Goal: Transaction & Acquisition: Purchase product/service

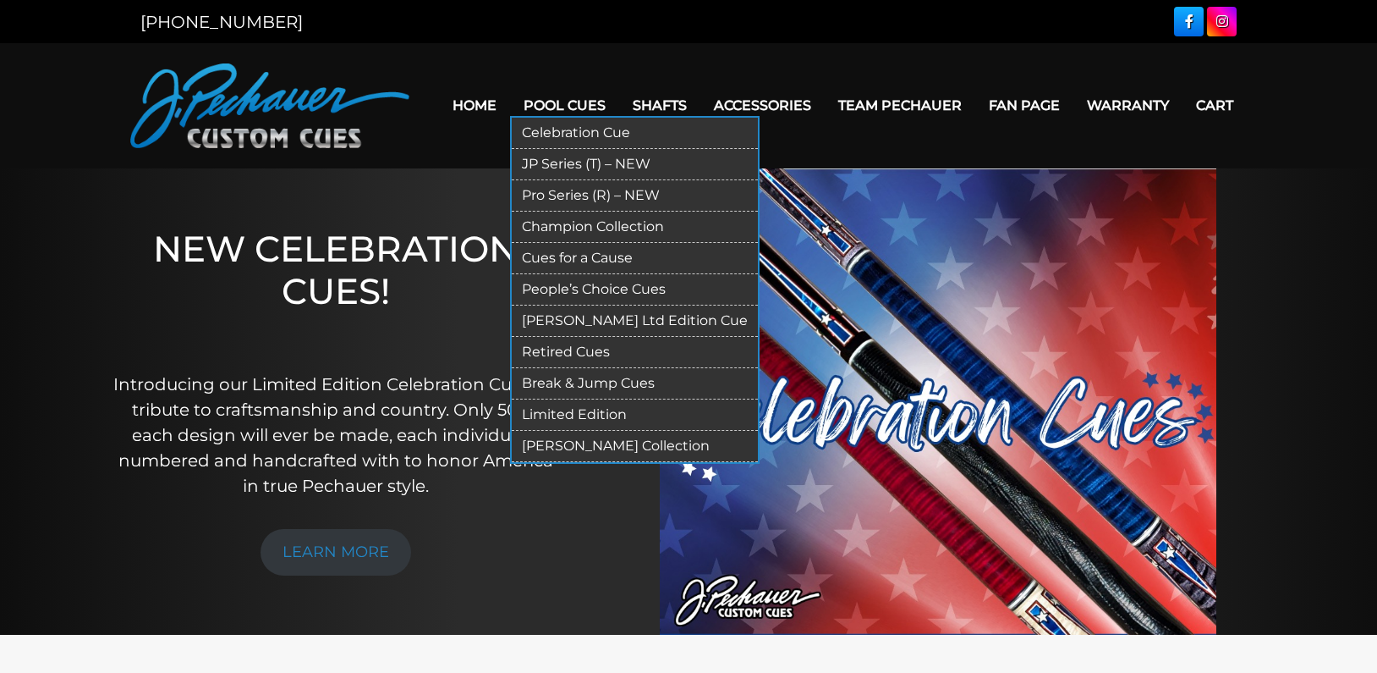
click at [547, 189] on link "Pro Series (R) – NEW" at bounding box center [635, 195] width 246 height 31
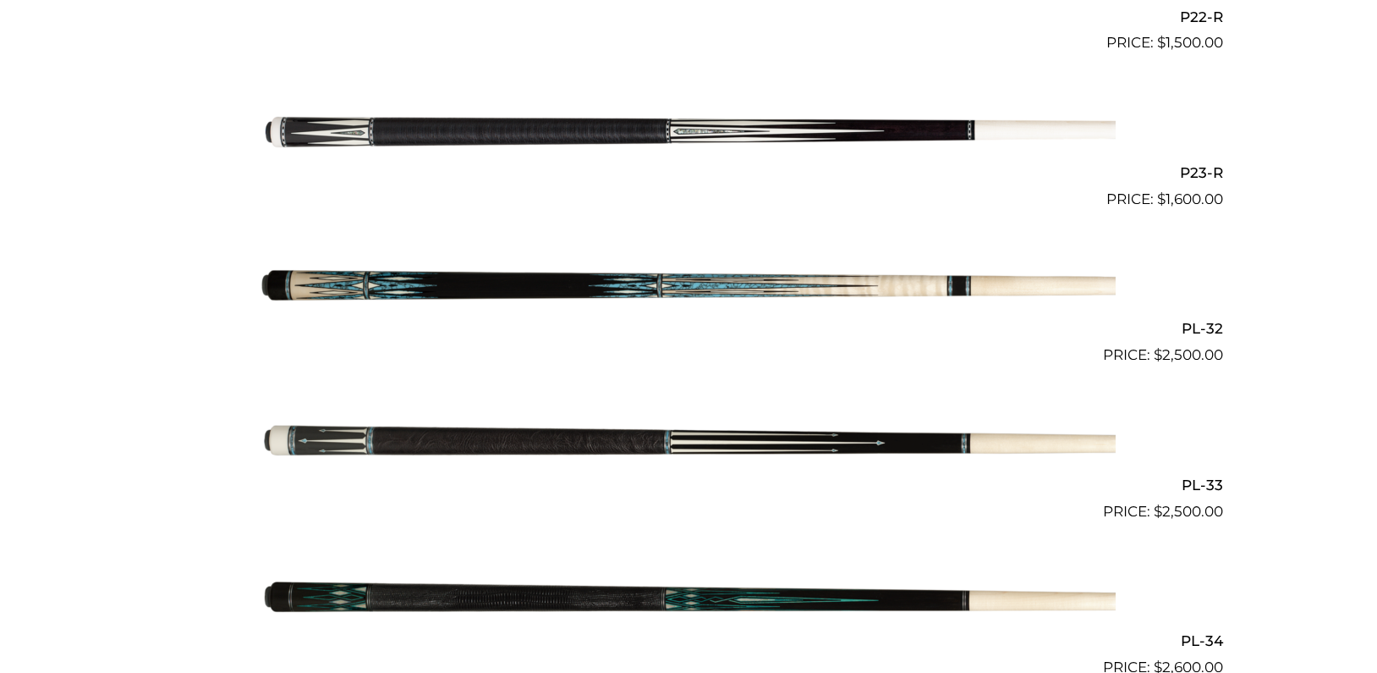
scroll to position [3924, 0]
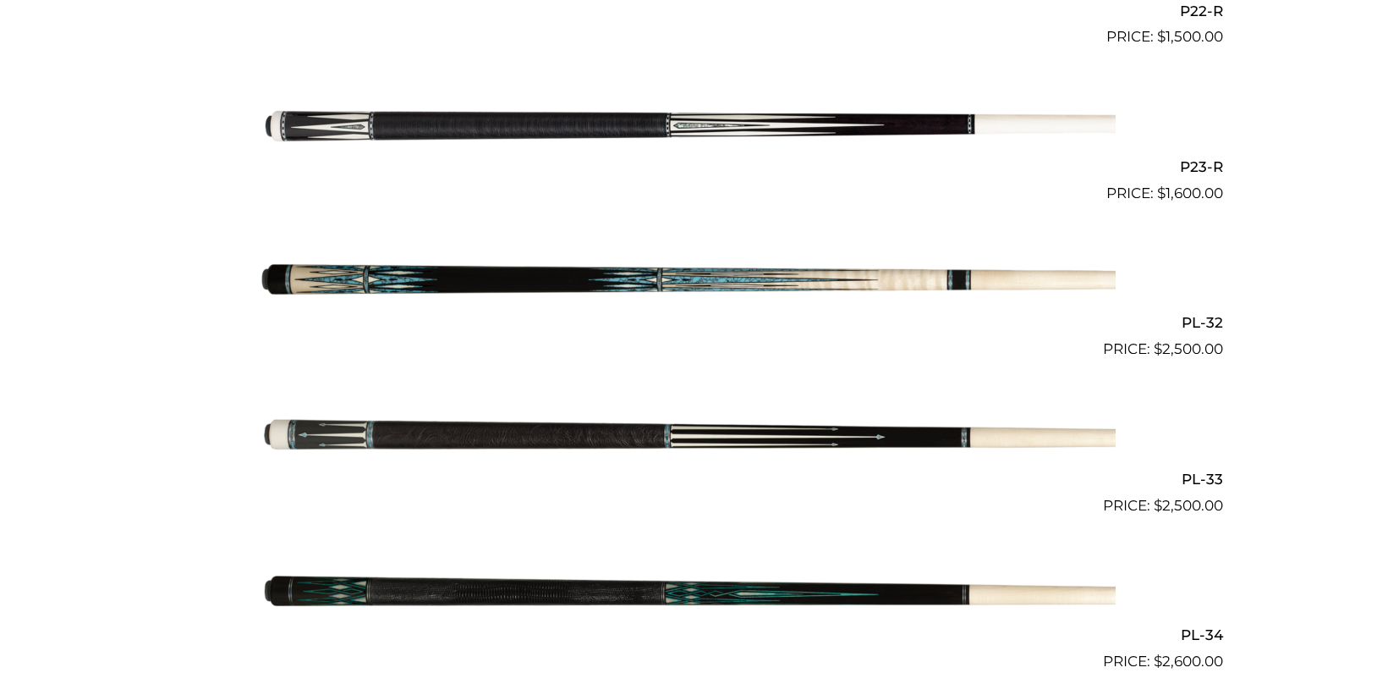
click at [571, 418] on img at bounding box center [688, 438] width 854 height 142
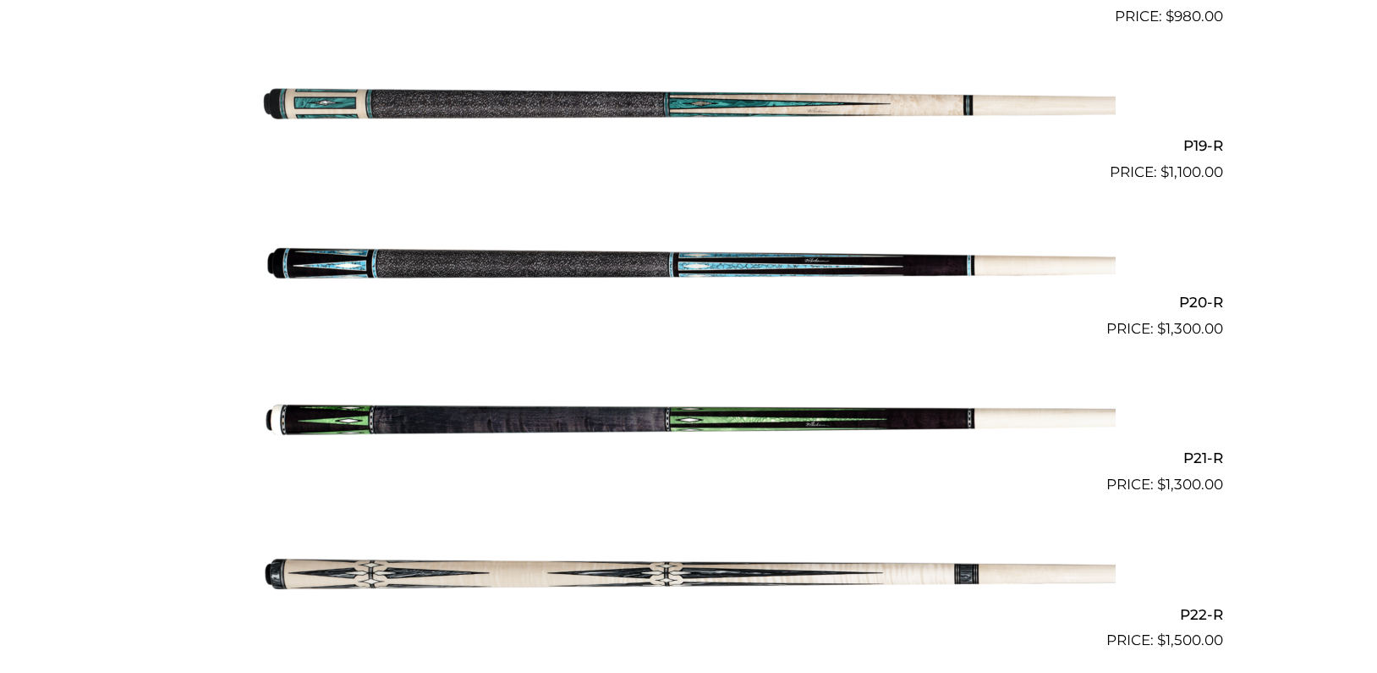
scroll to position [3295, 0]
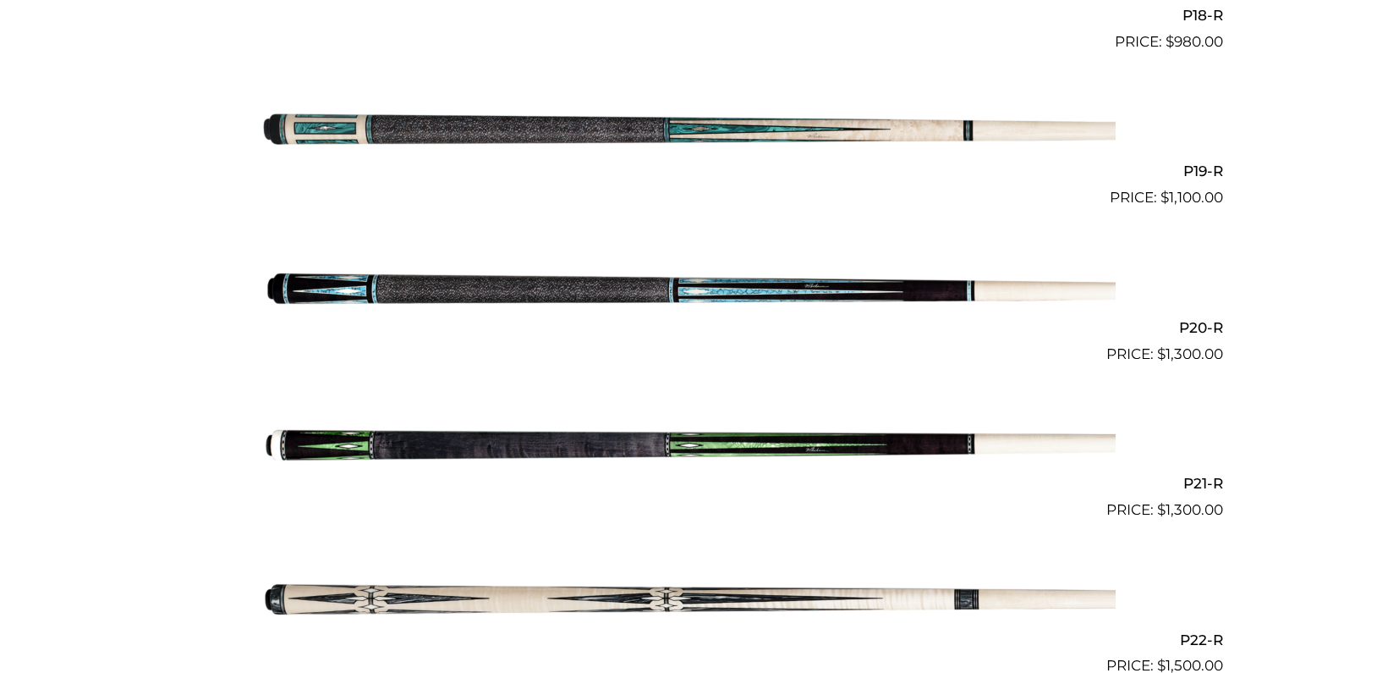
click at [531, 108] on img at bounding box center [688, 131] width 854 height 142
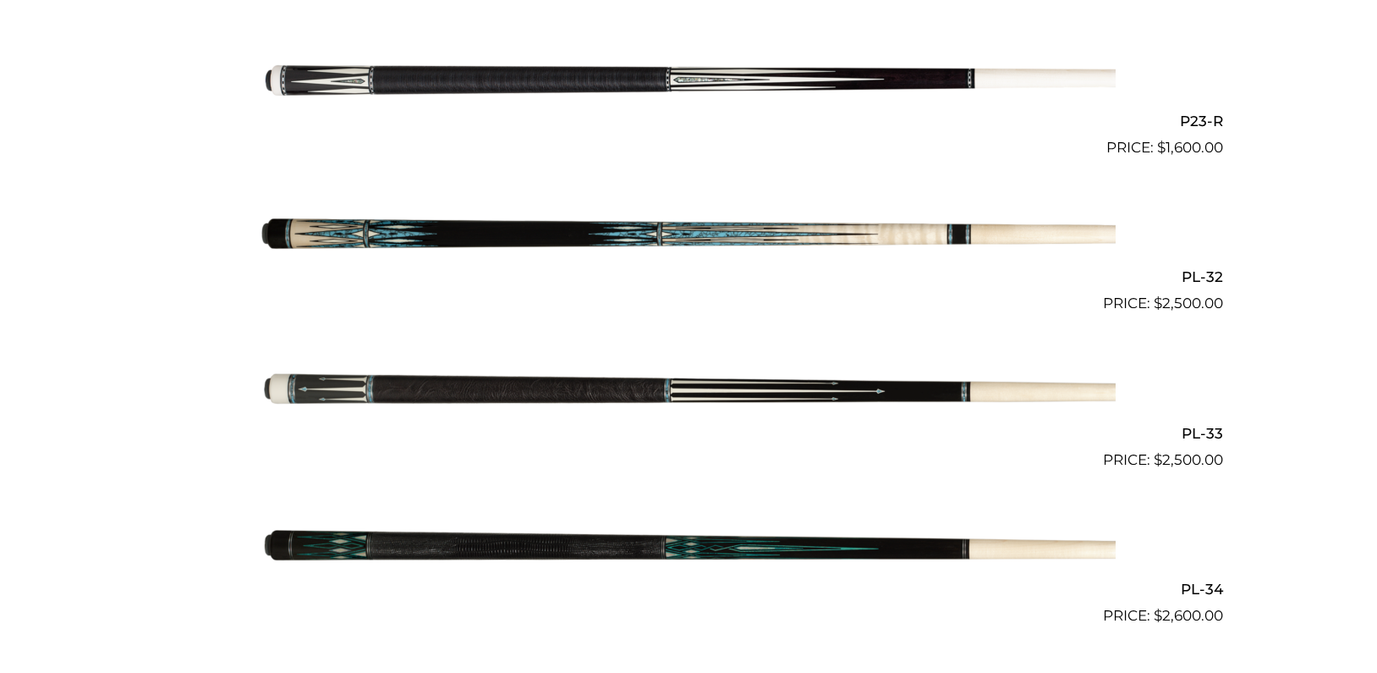
scroll to position [3973, 0]
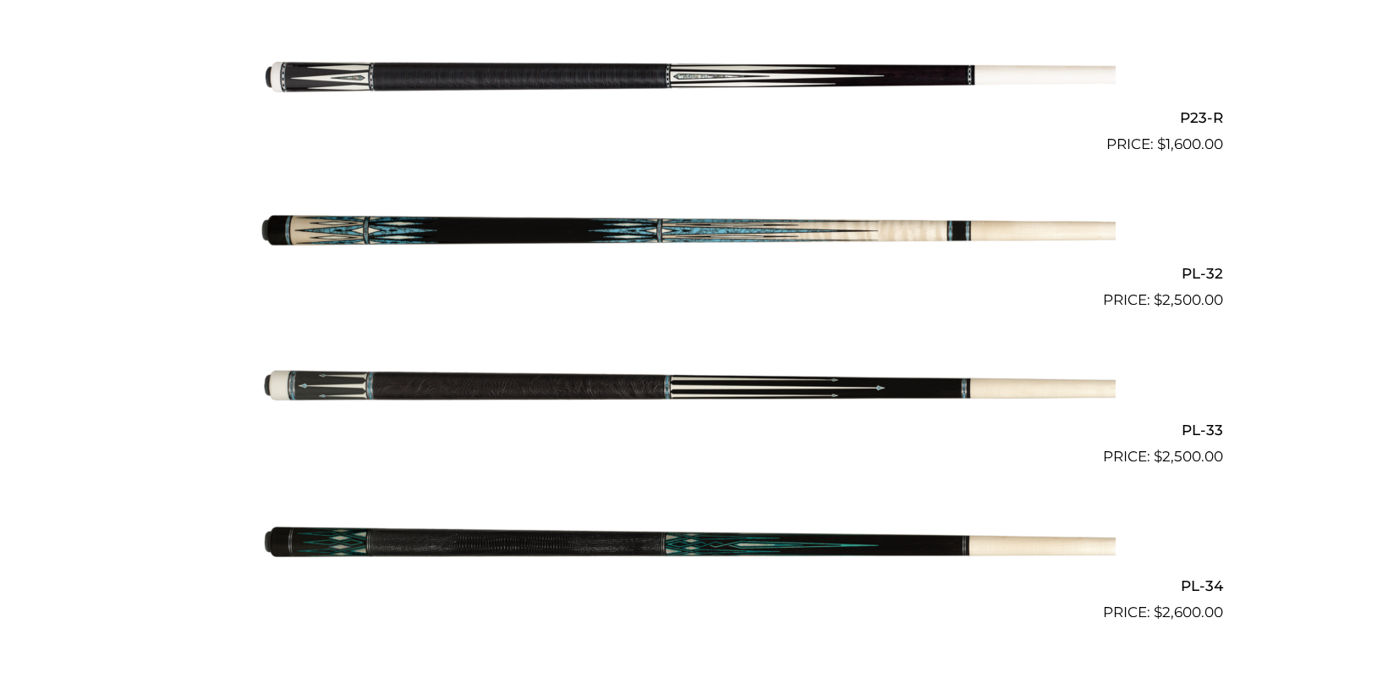
click at [596, 369] on img at bounding box center [688, 389] width 854 height 142
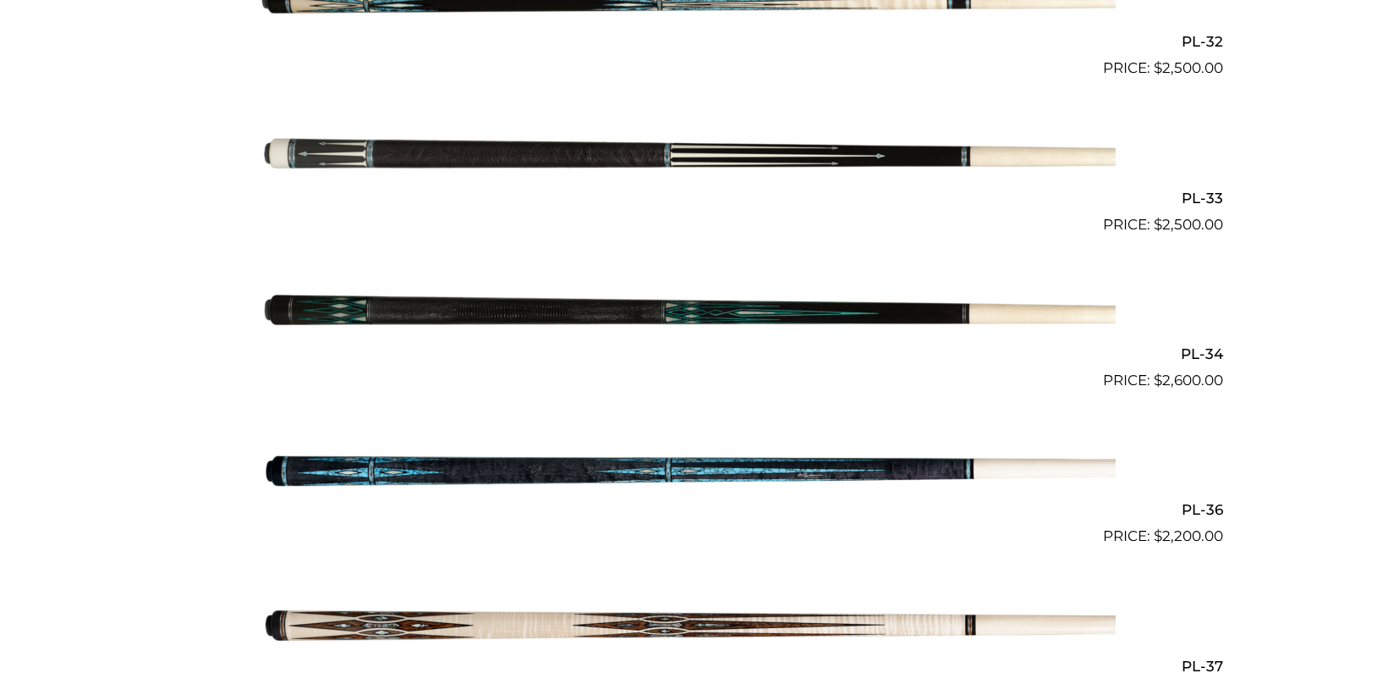
scroll to position [4235, 0]
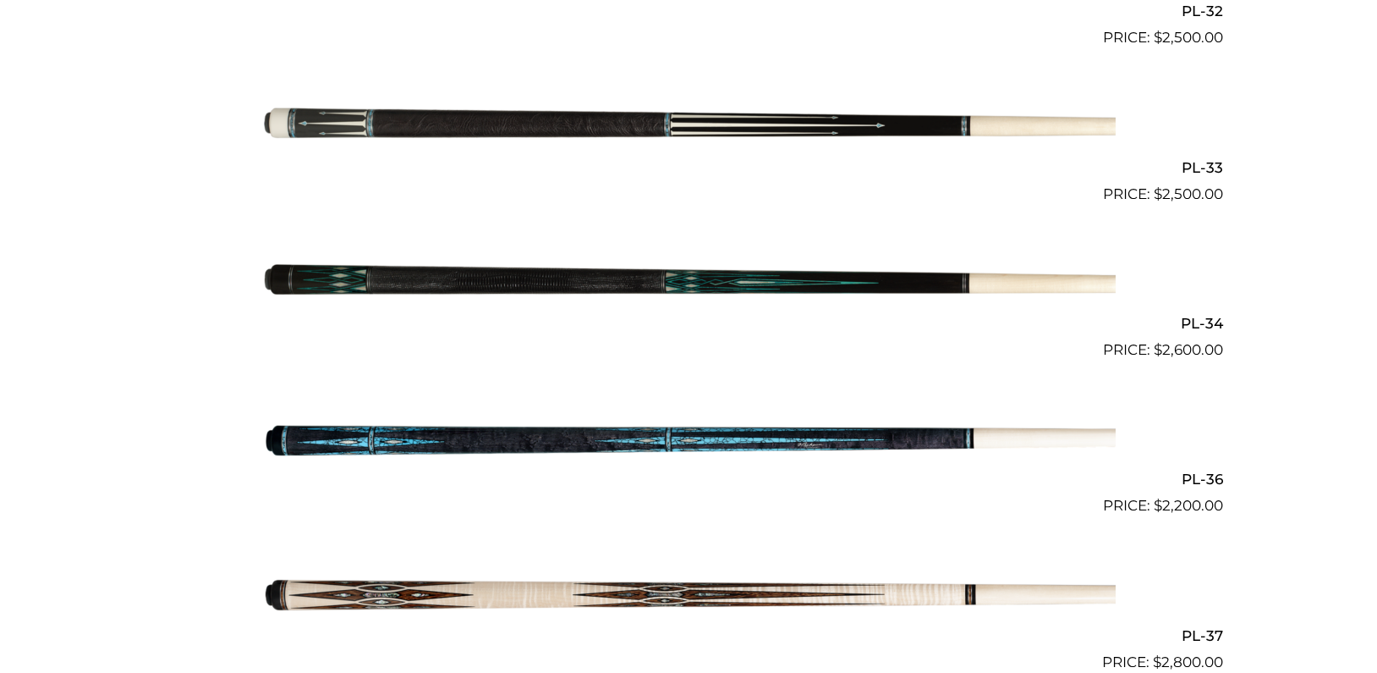
click at [556, 257] on img at bounding box center [688, 283] width 854 height 142
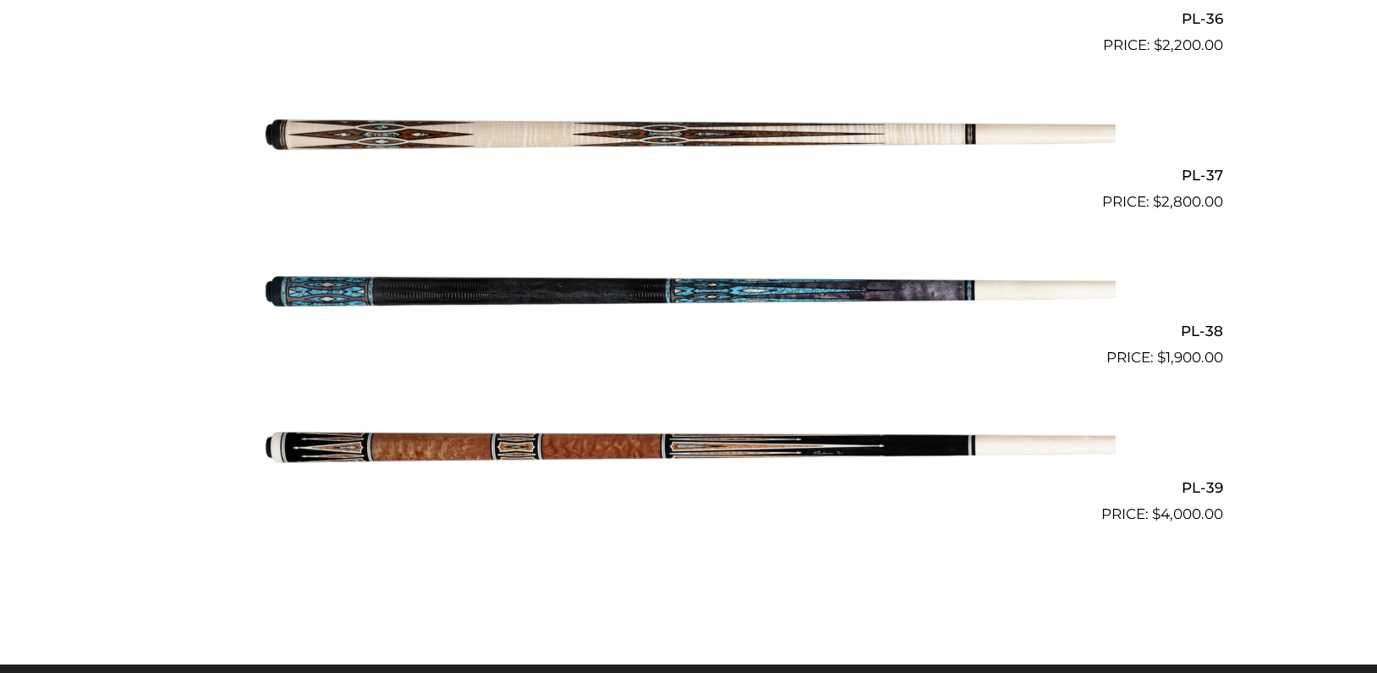
scroll to position [4711, 0]
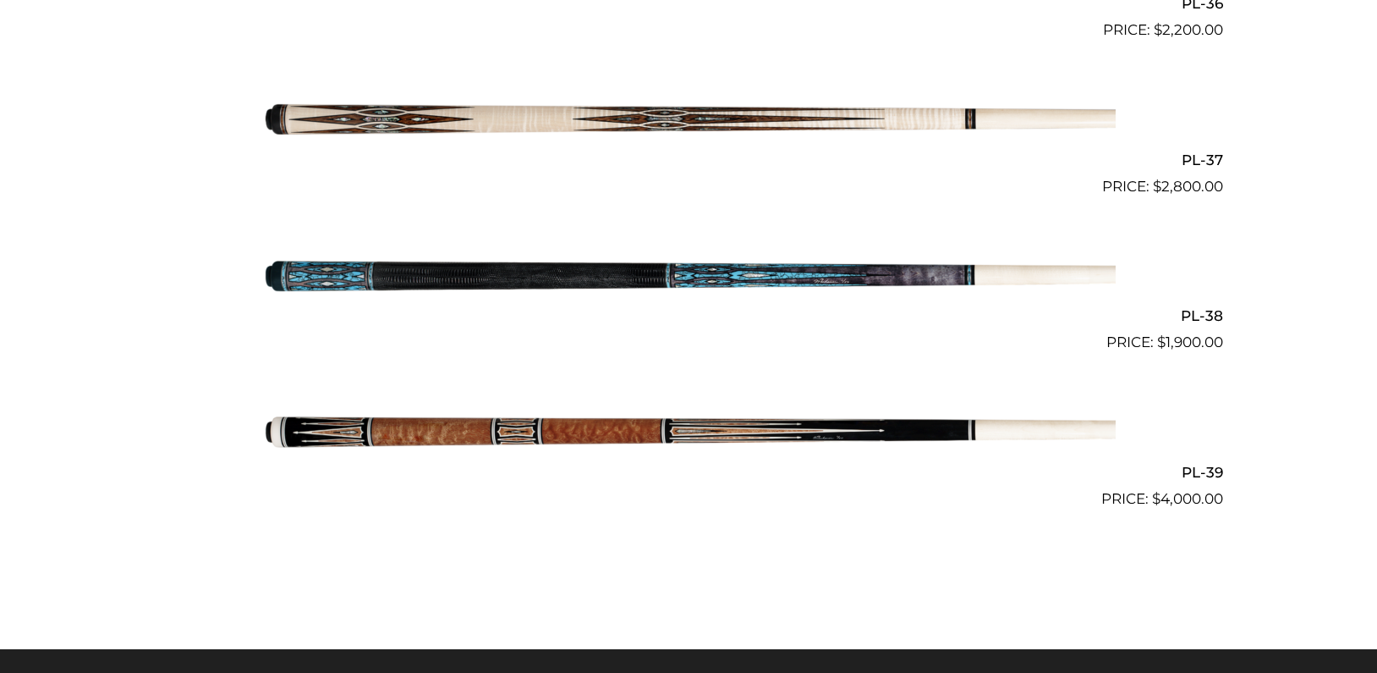
click at [541, 256] on img at bounding box center [688, 276] width 854 height 142
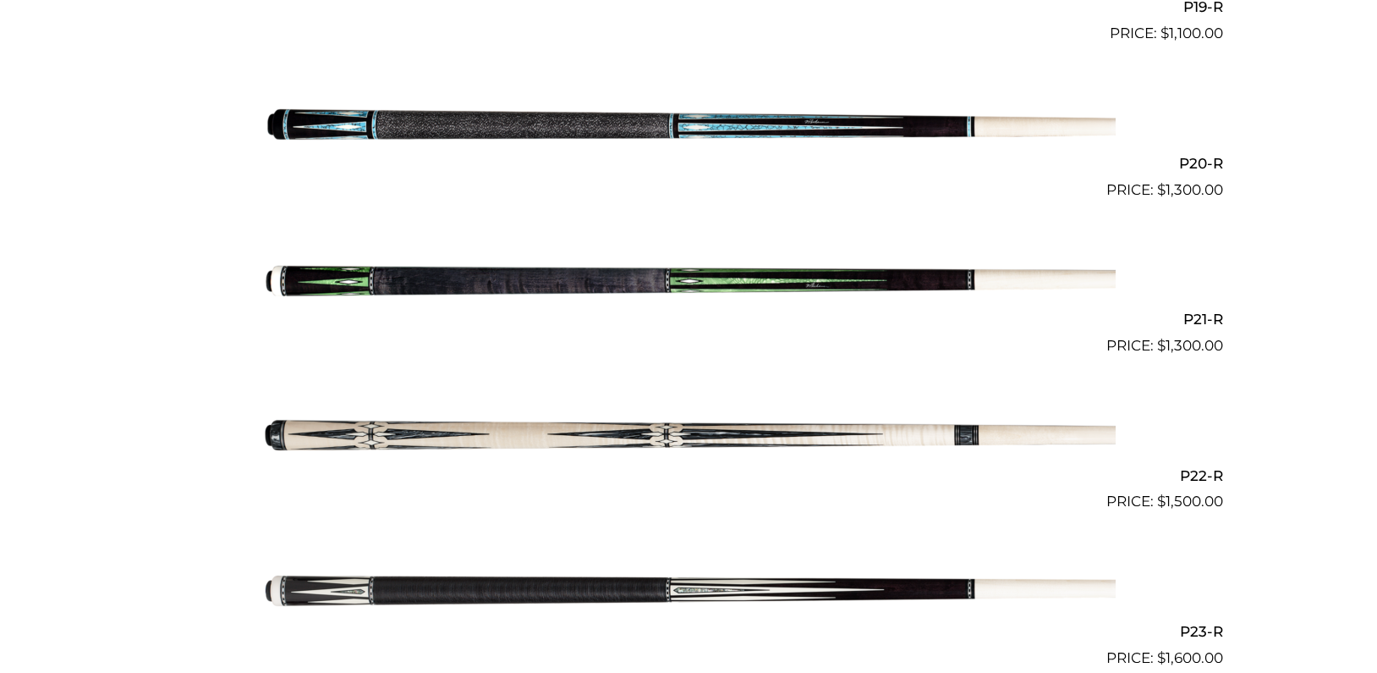
scroll to position [3452, 0]
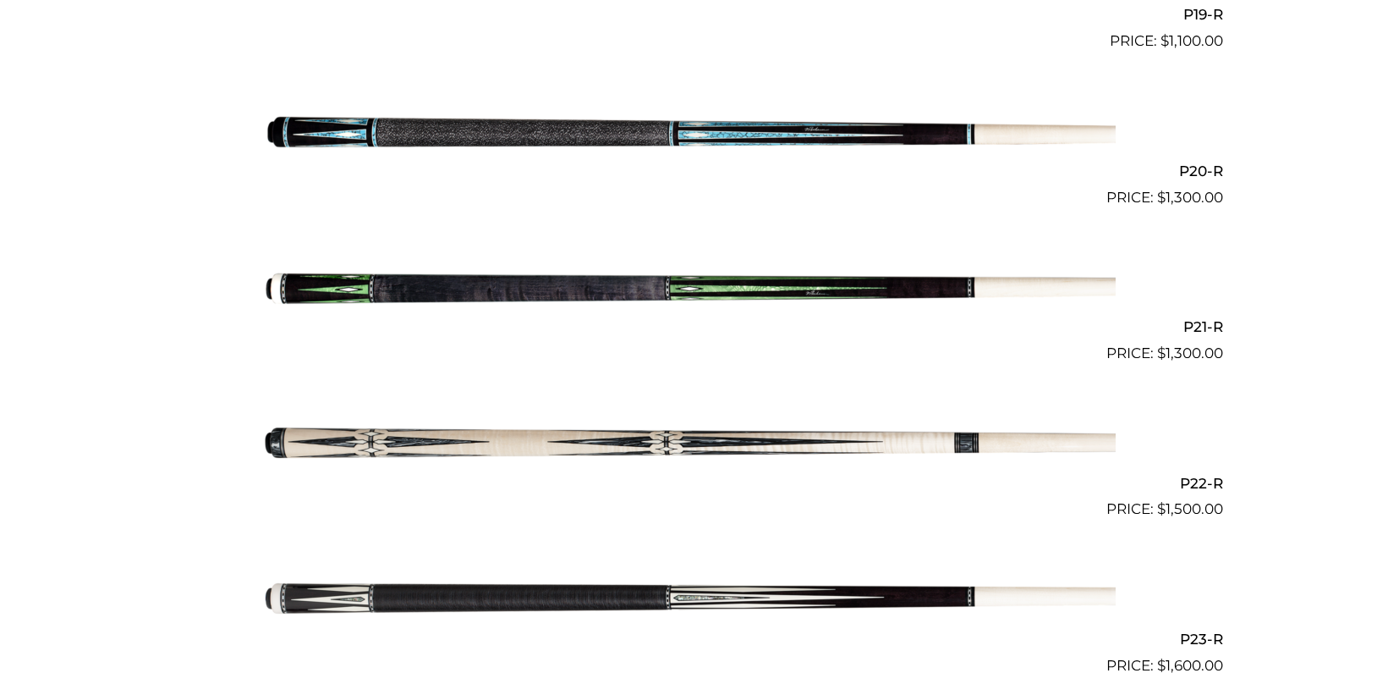
click at [594, 115] on img at bounding box center [688, 130] width 854 height 142
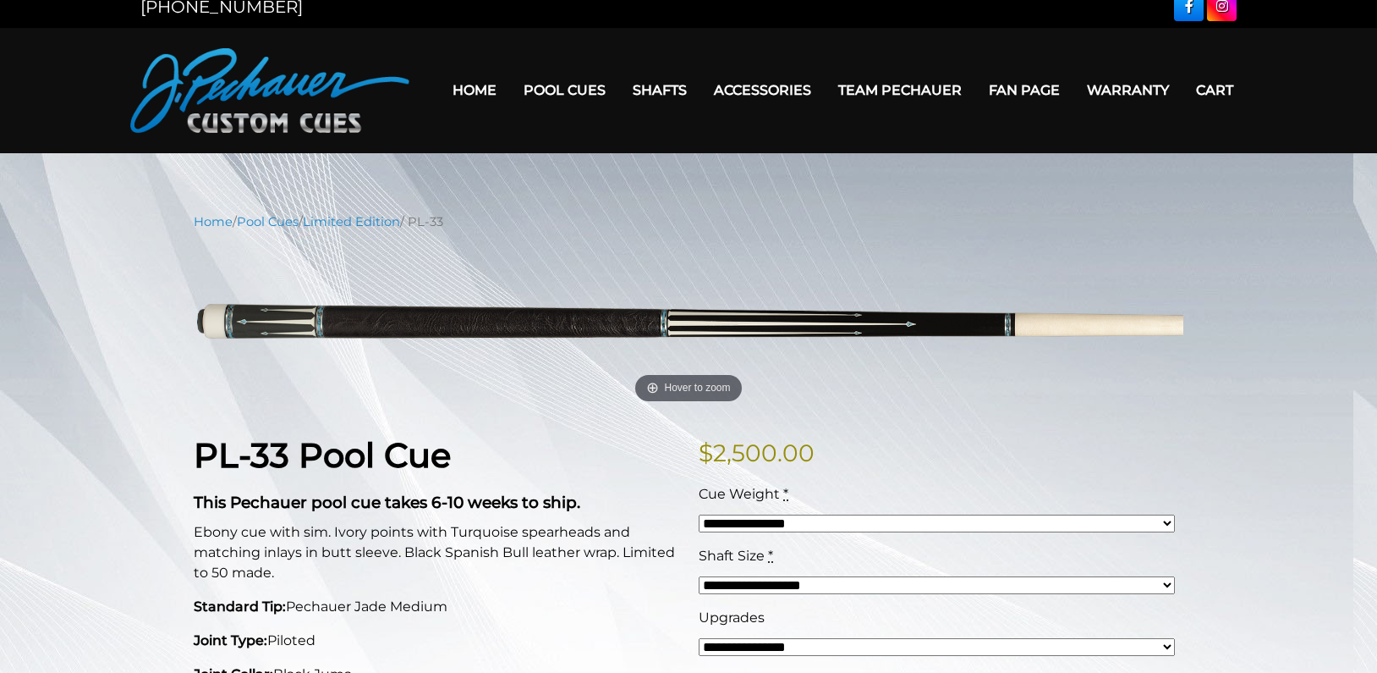
scroll to position [17, 0]
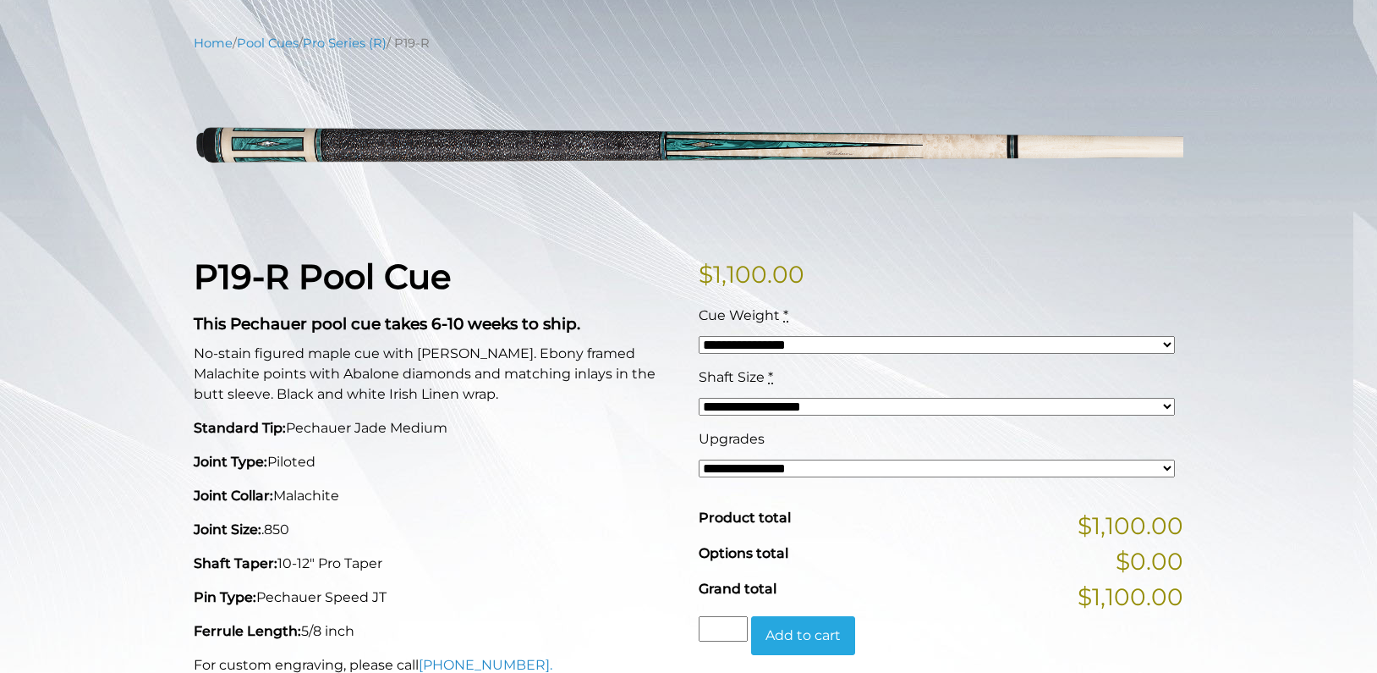
scroll to position [195, 0]
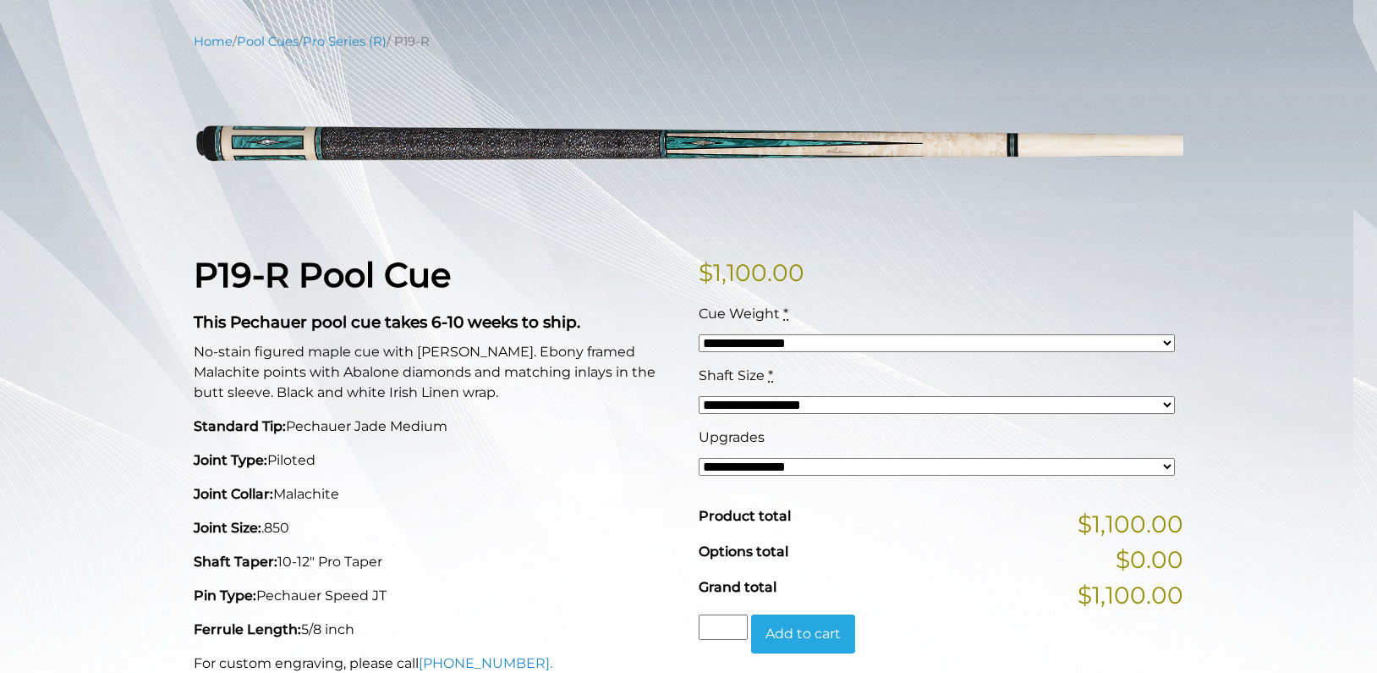
select select "*****"
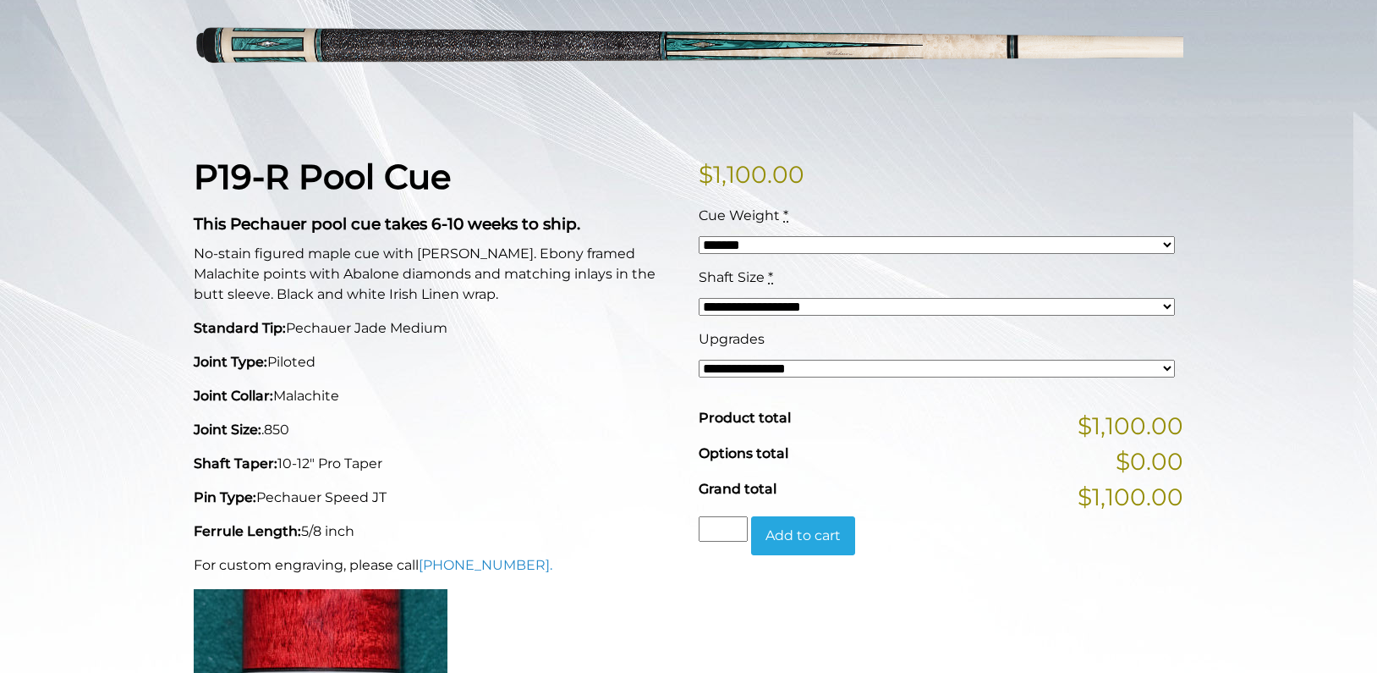
scroll to position [304, 0]
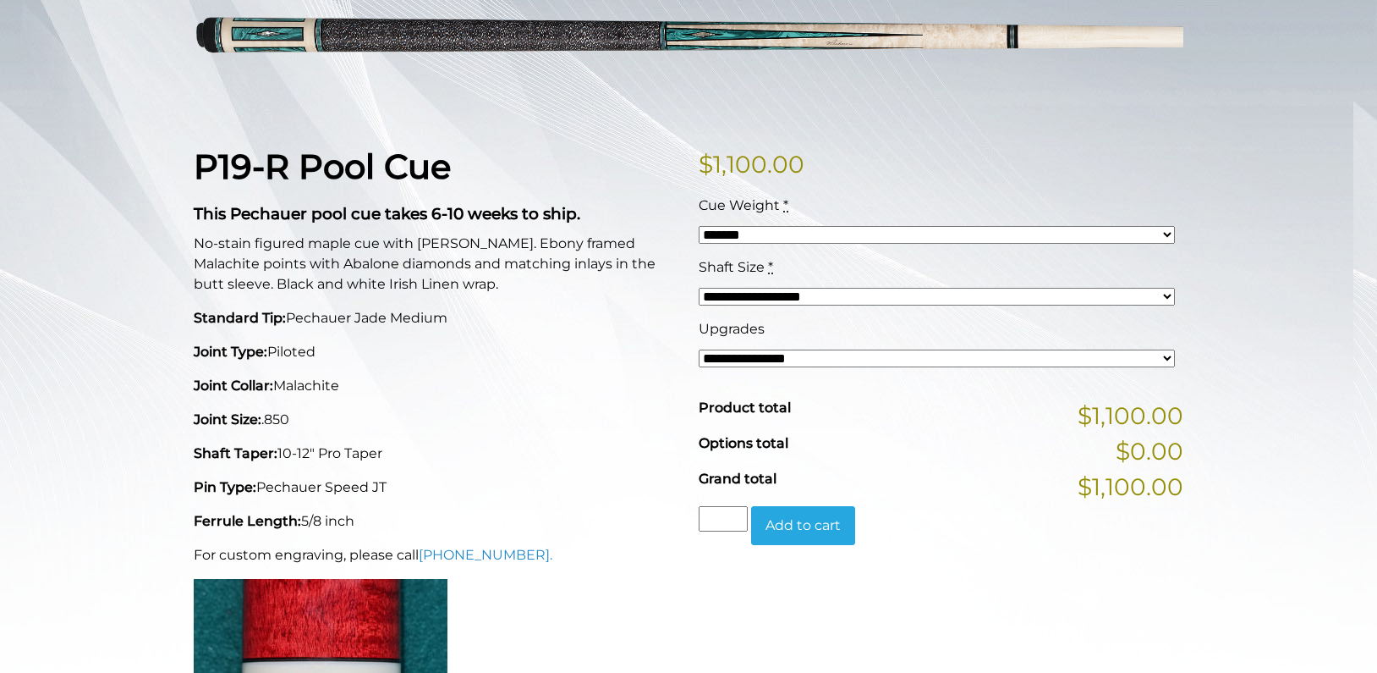
select select "*****"
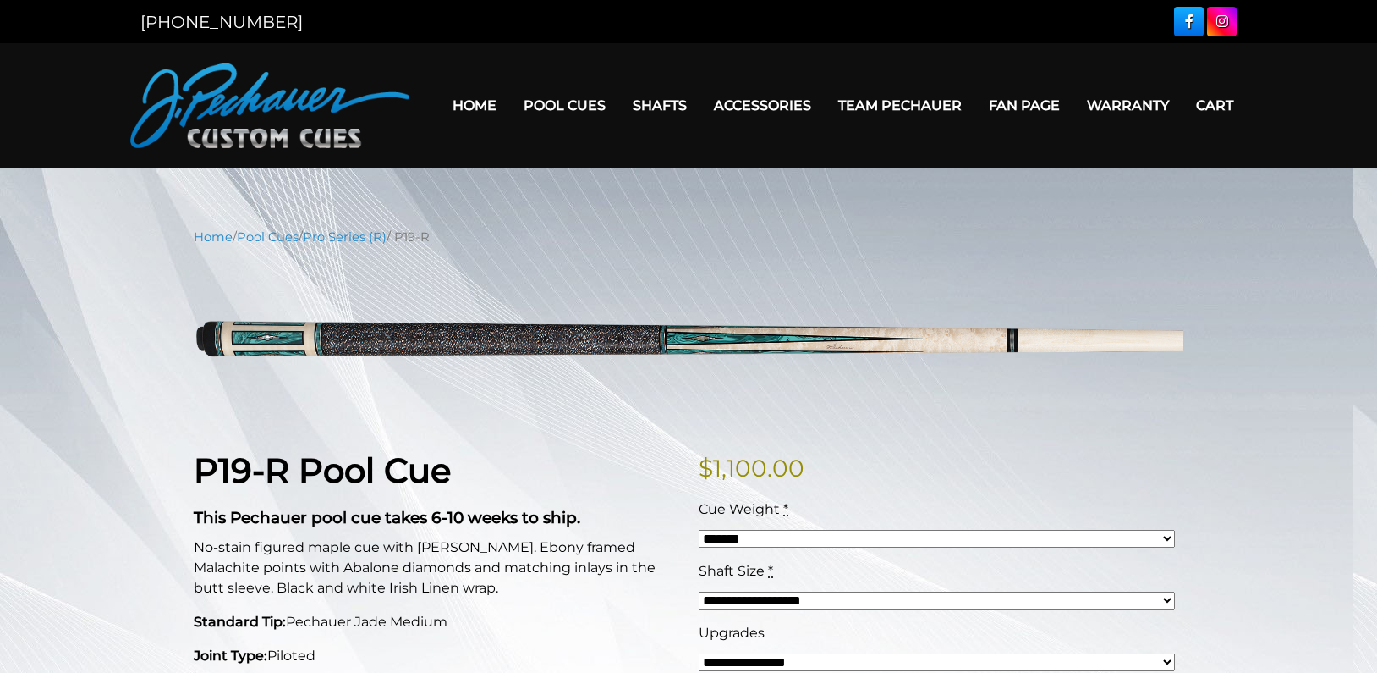
scroll to position [0, 0]
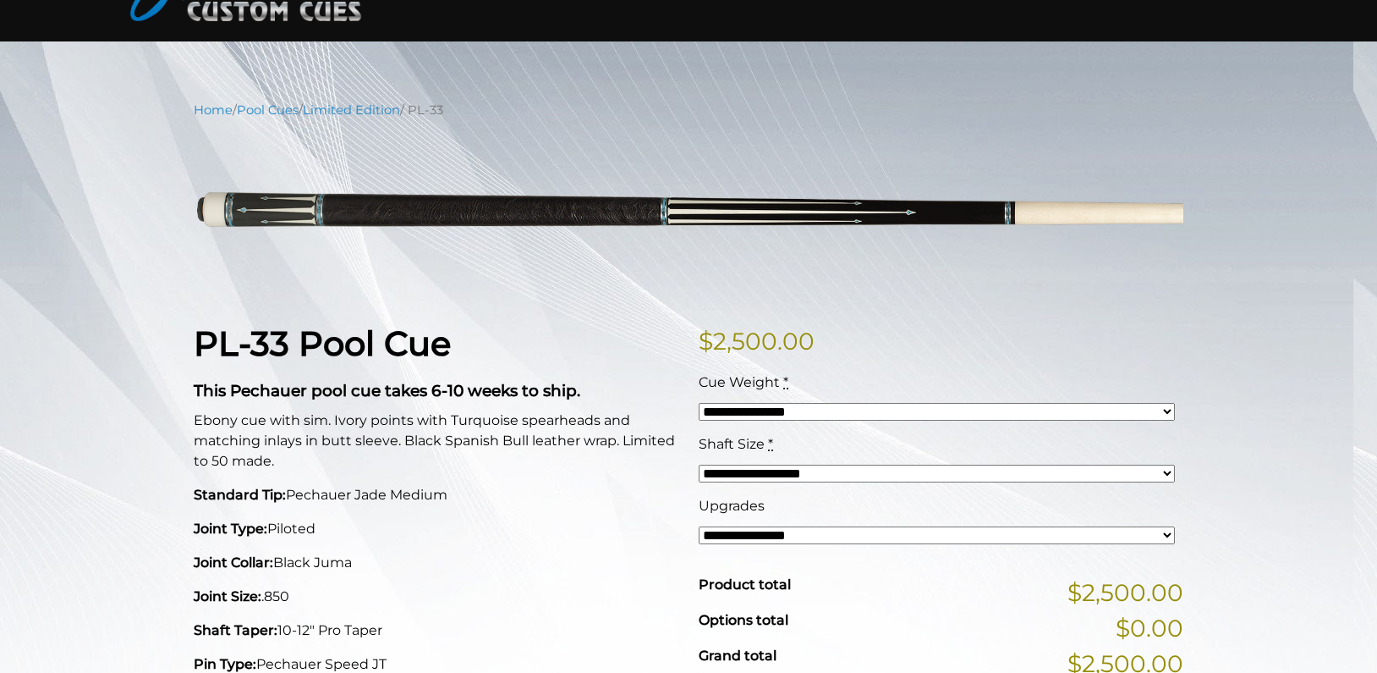
scroll to position [189, 0]
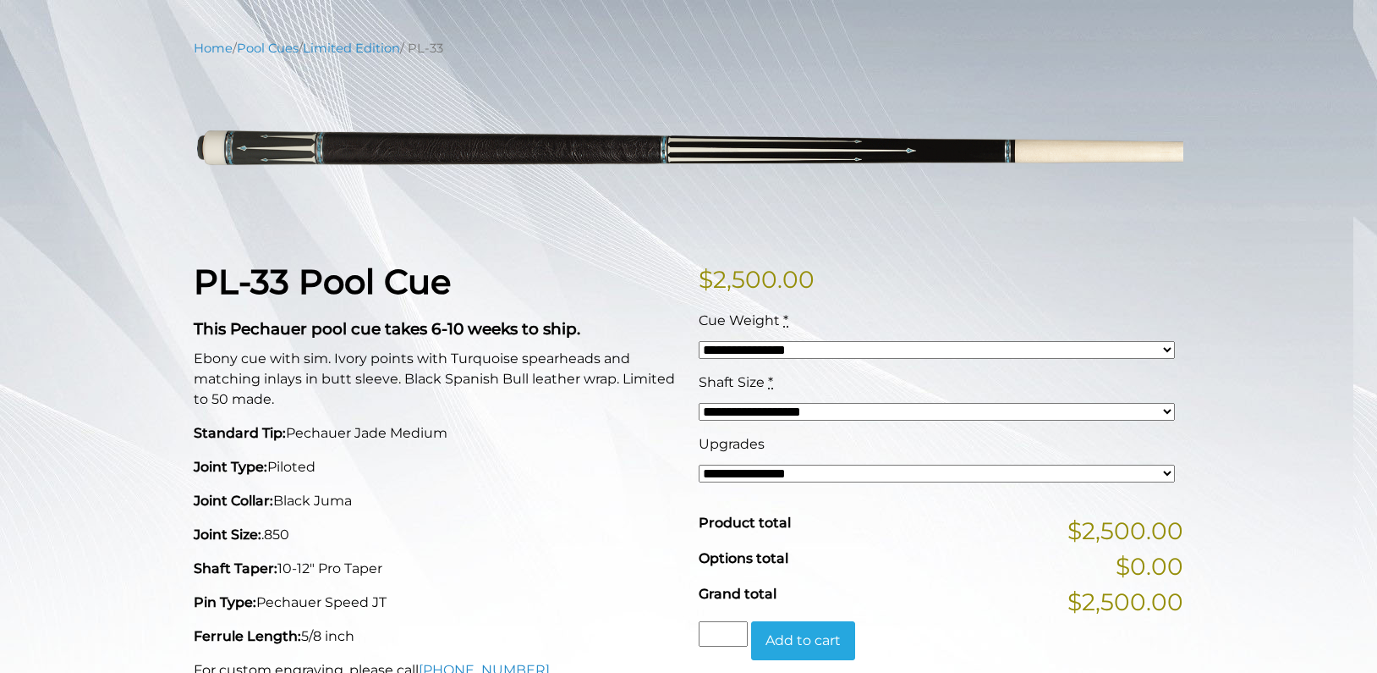
select select "*****"
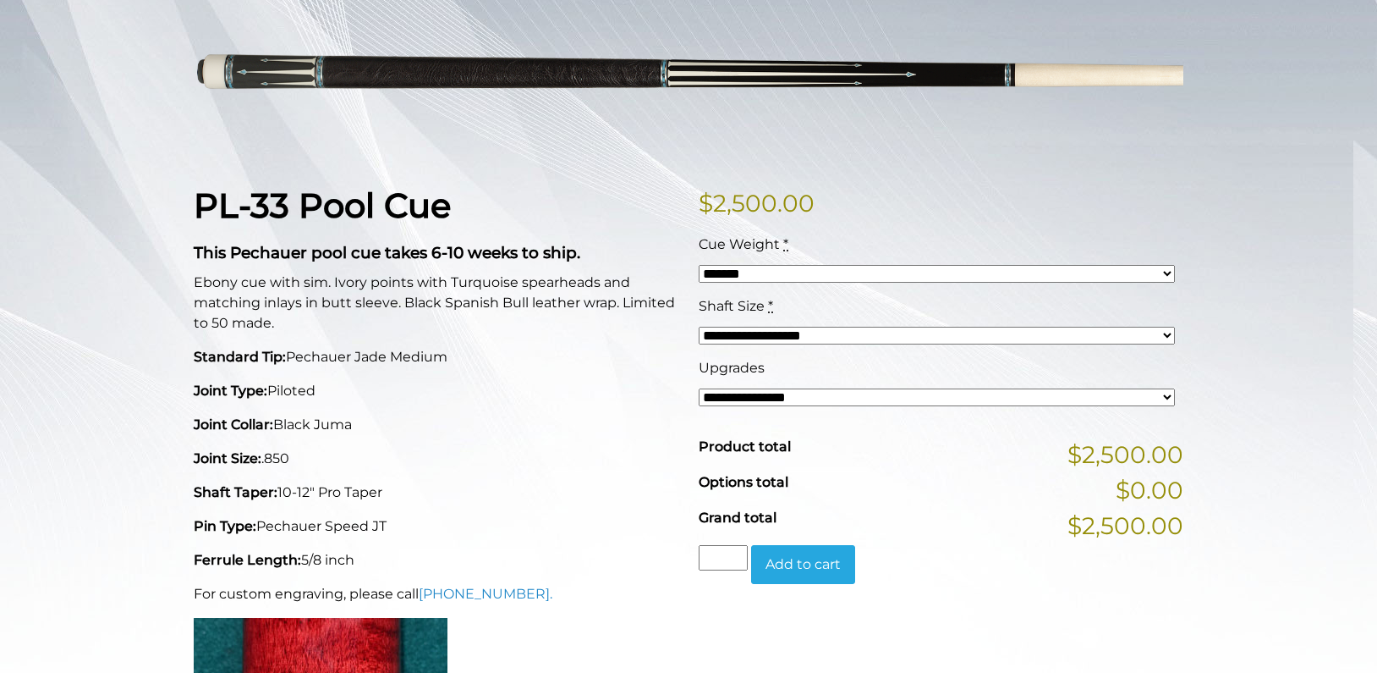
scroll to position [289, 0]
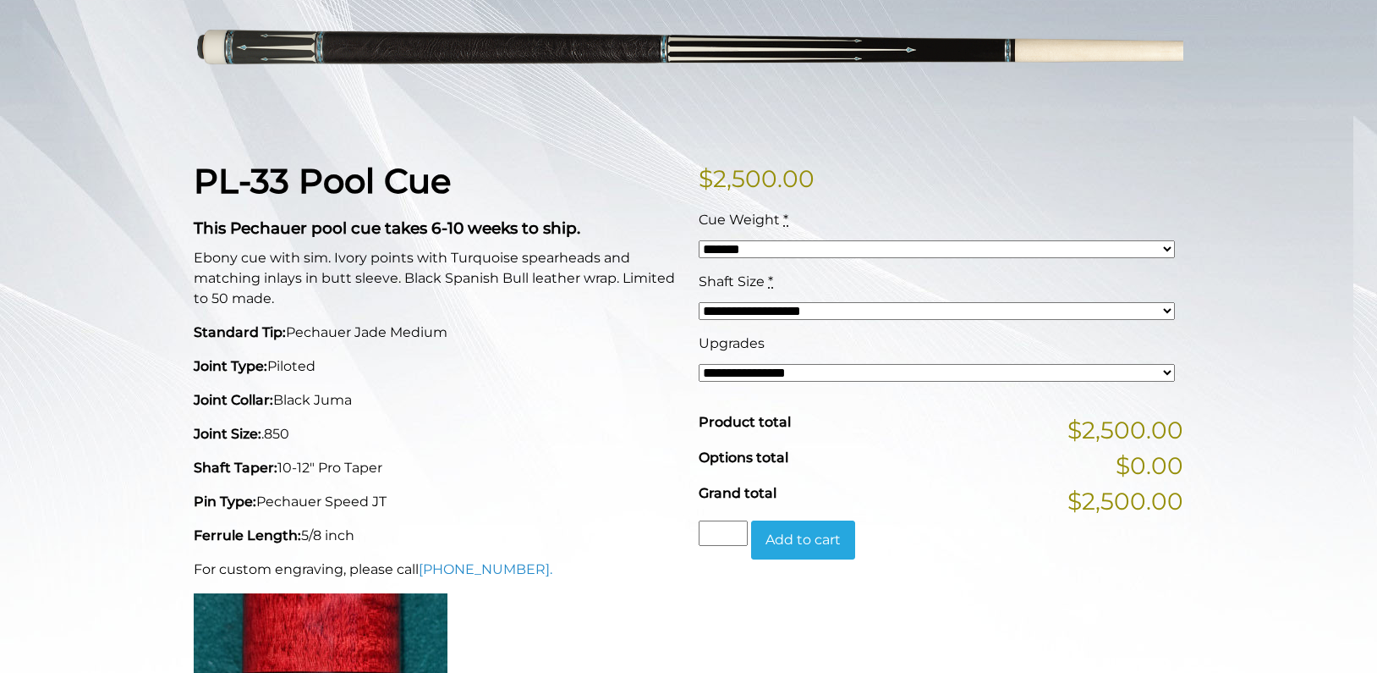
select select "*****"
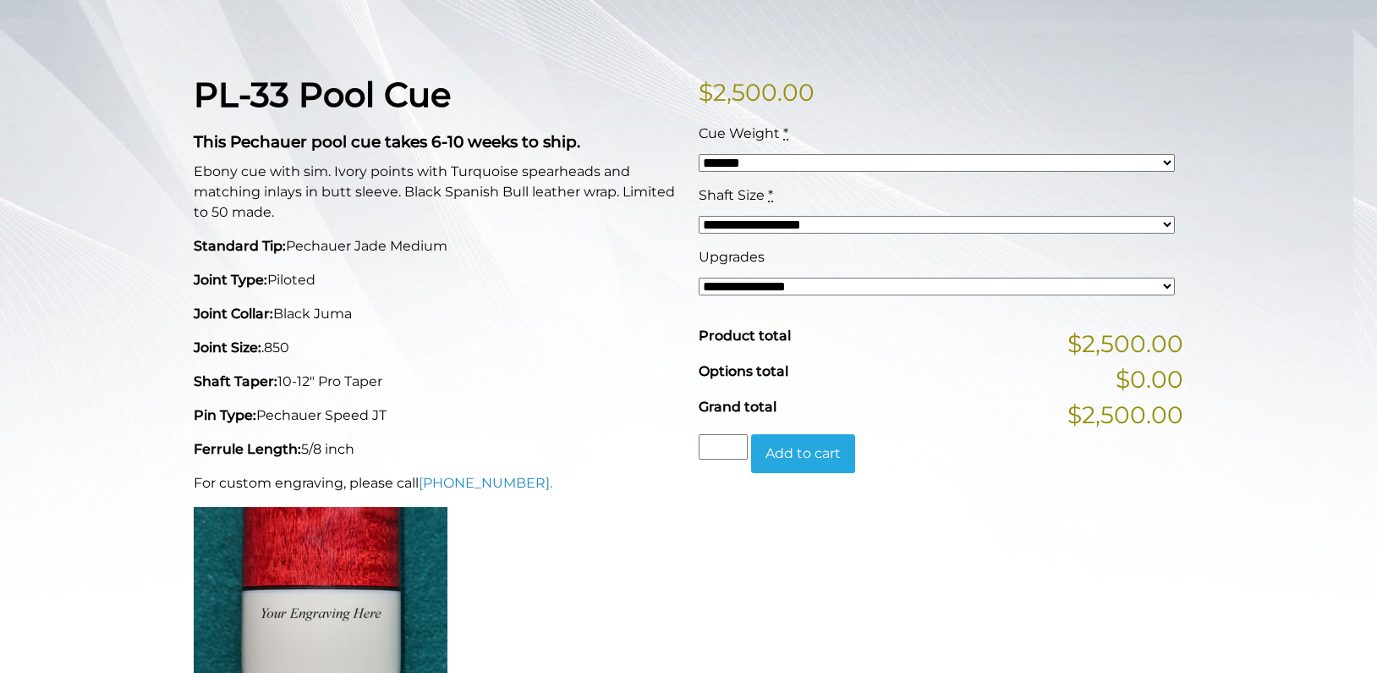
scroll to position [392, 0]
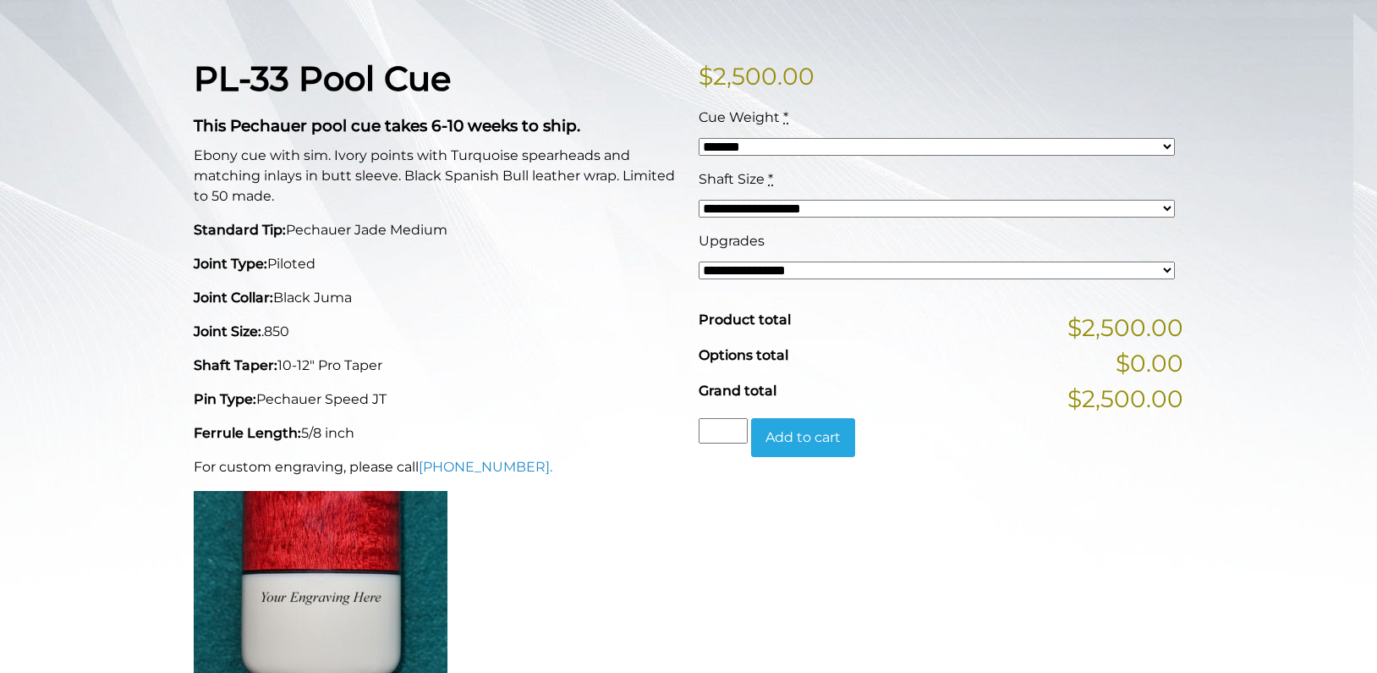
select select "*****"
select select
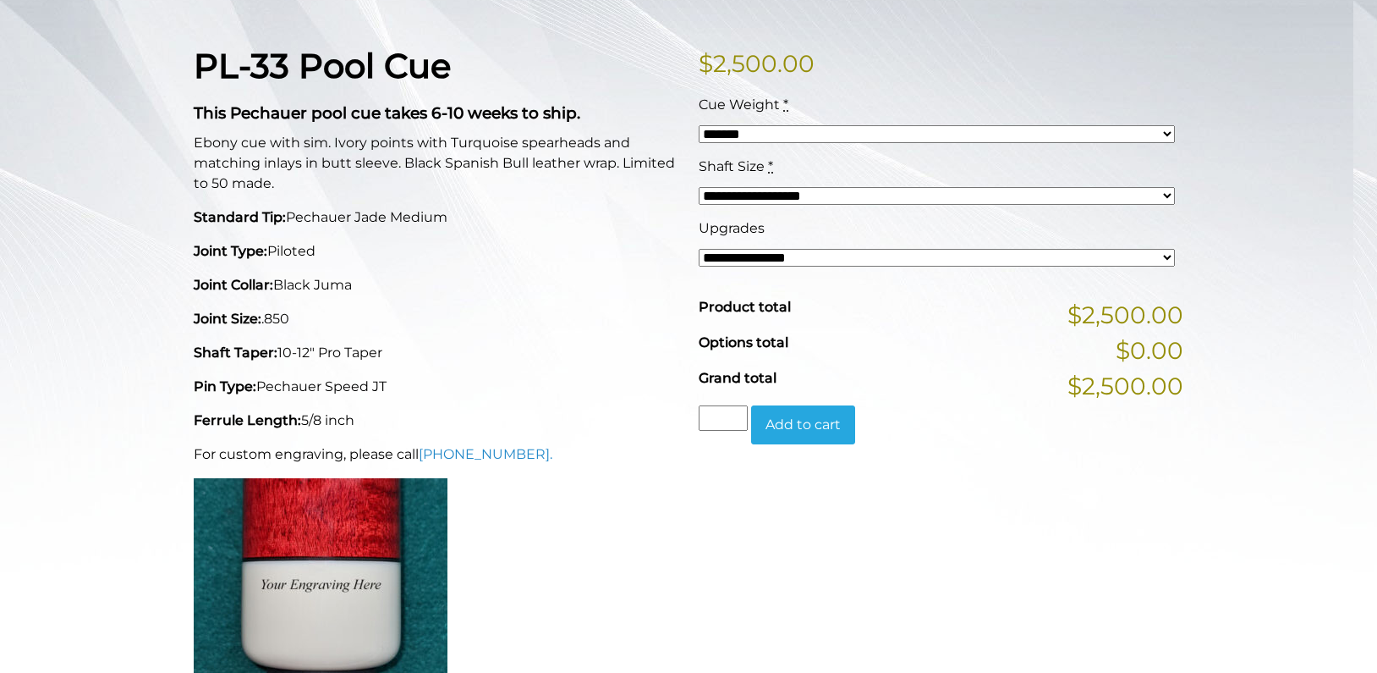
click at [811, 424] on button "Add to cart" at bounding box center [803, 424] width 104 height 39
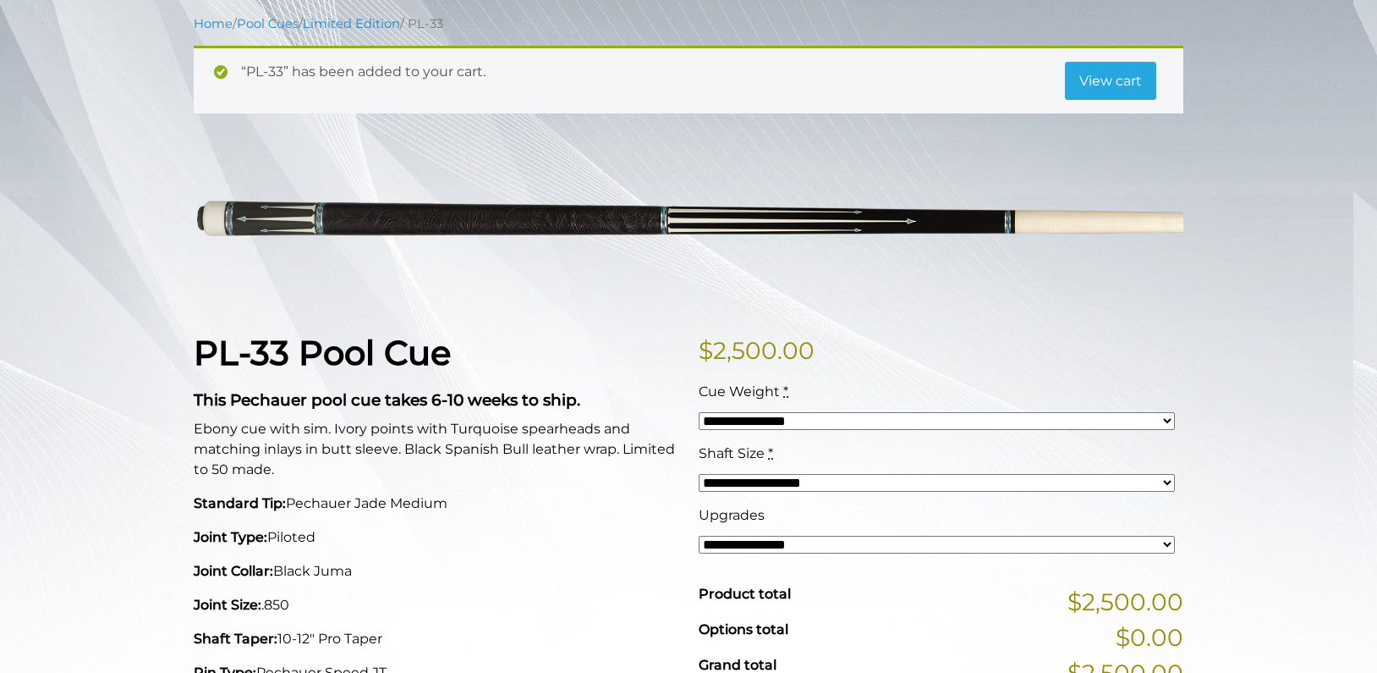
scroll to position [215, 0]
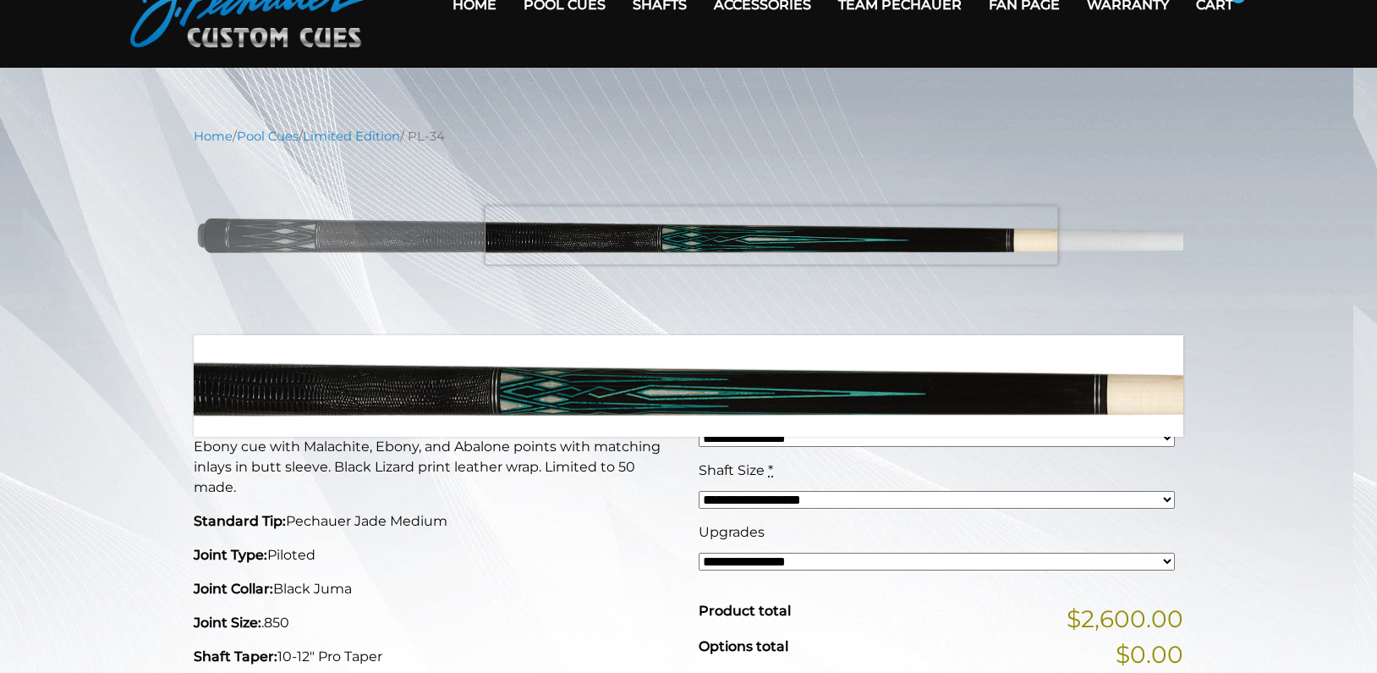
scroll to position [104, 0]
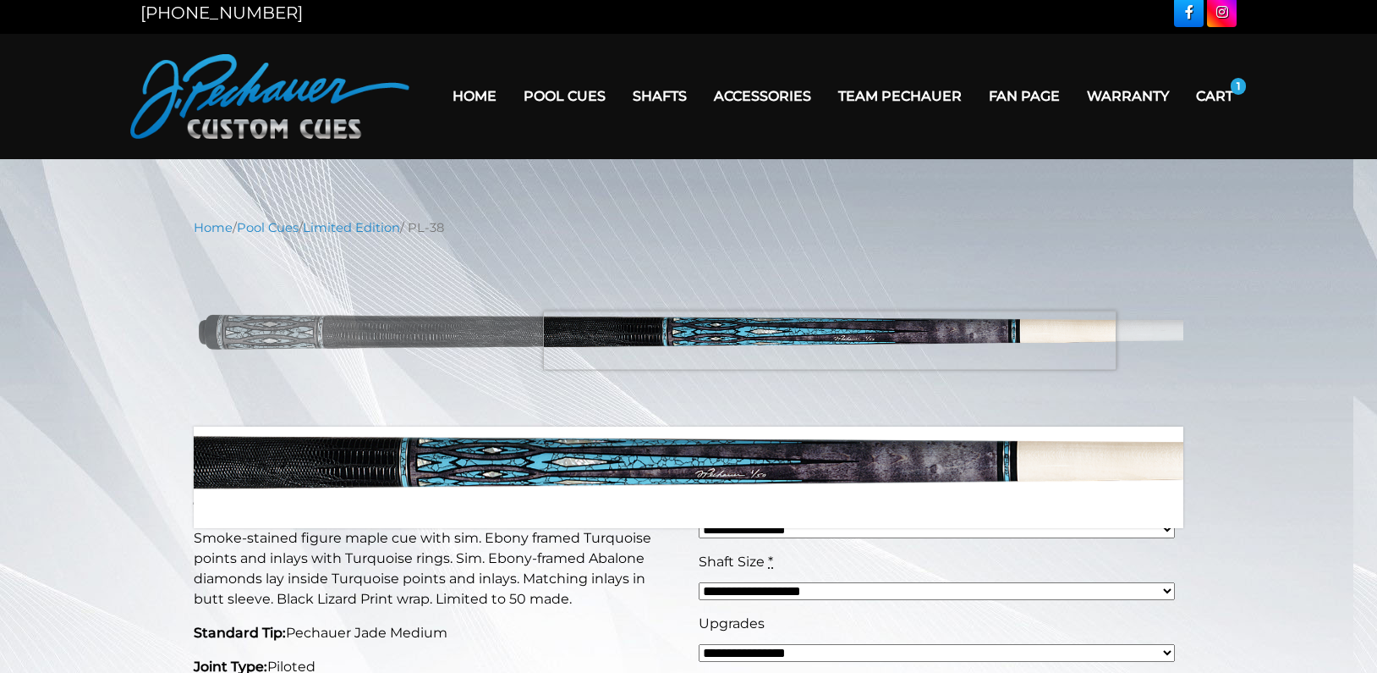
scroll to position [10, 0]
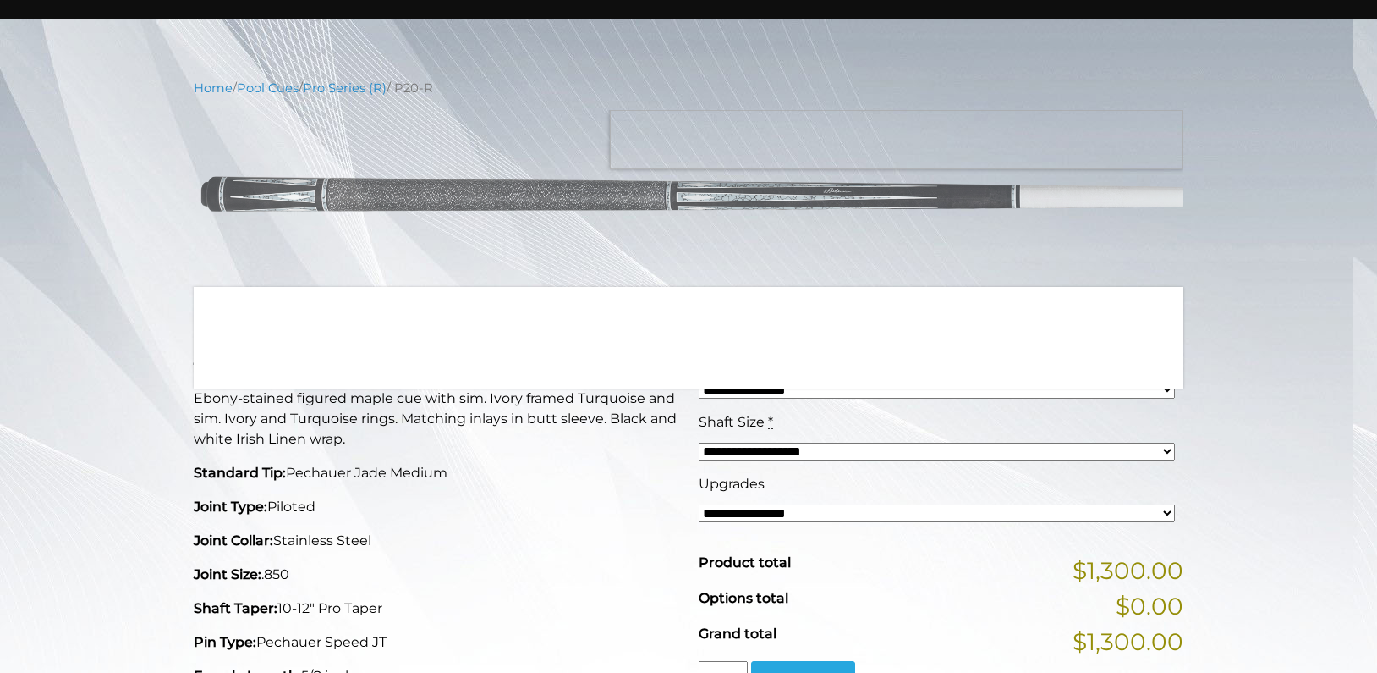
scroll to position [151, 0]
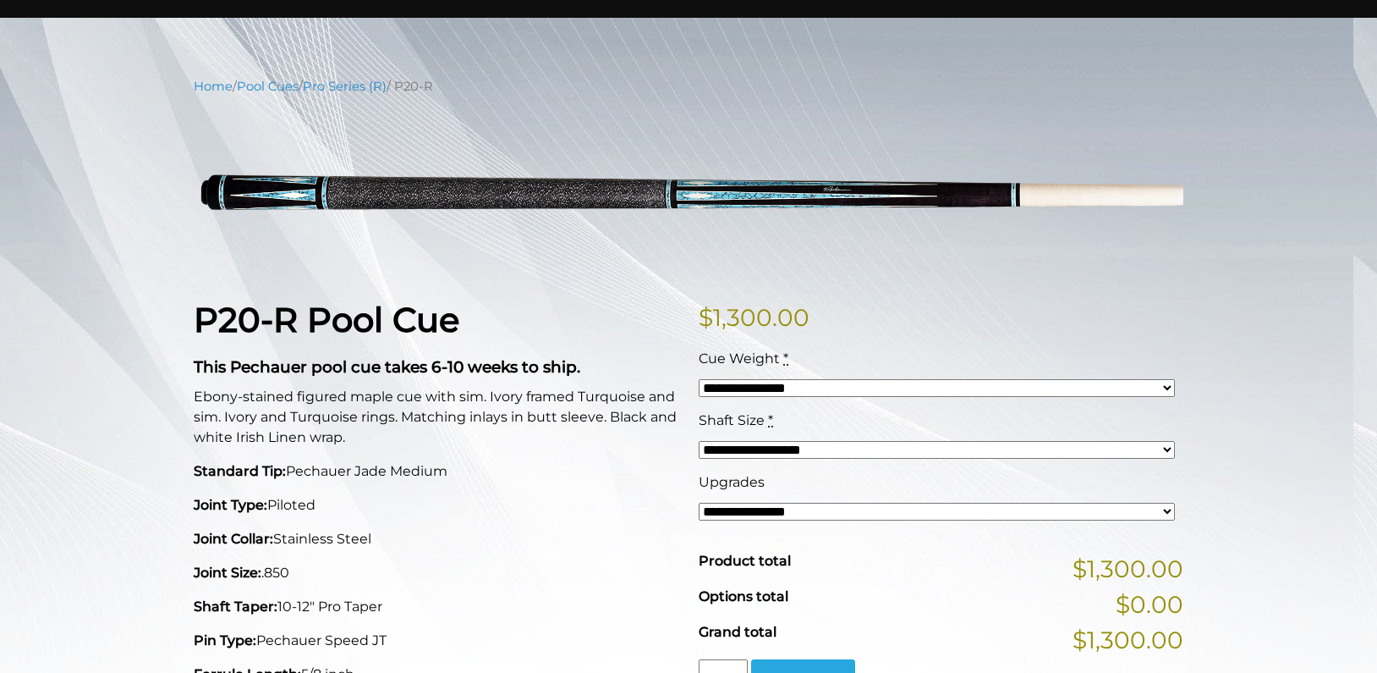
select select "*****"
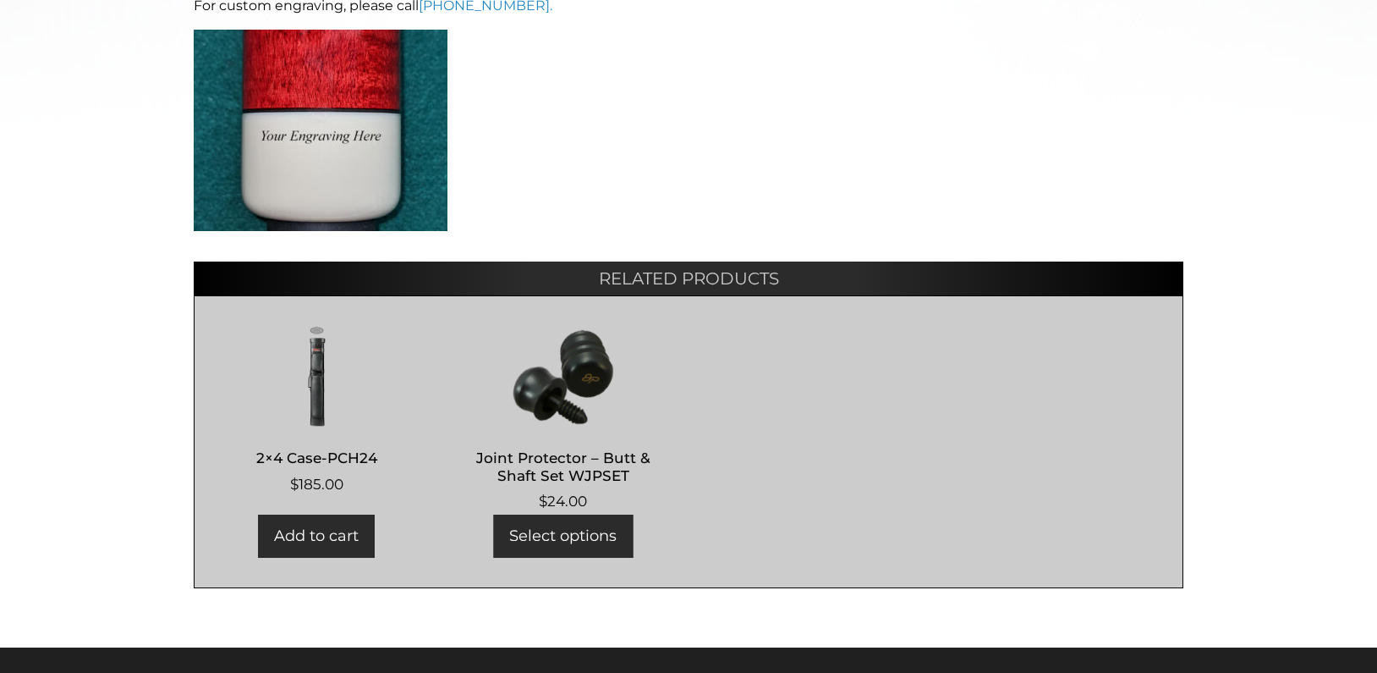
scroll to position [857, 0]
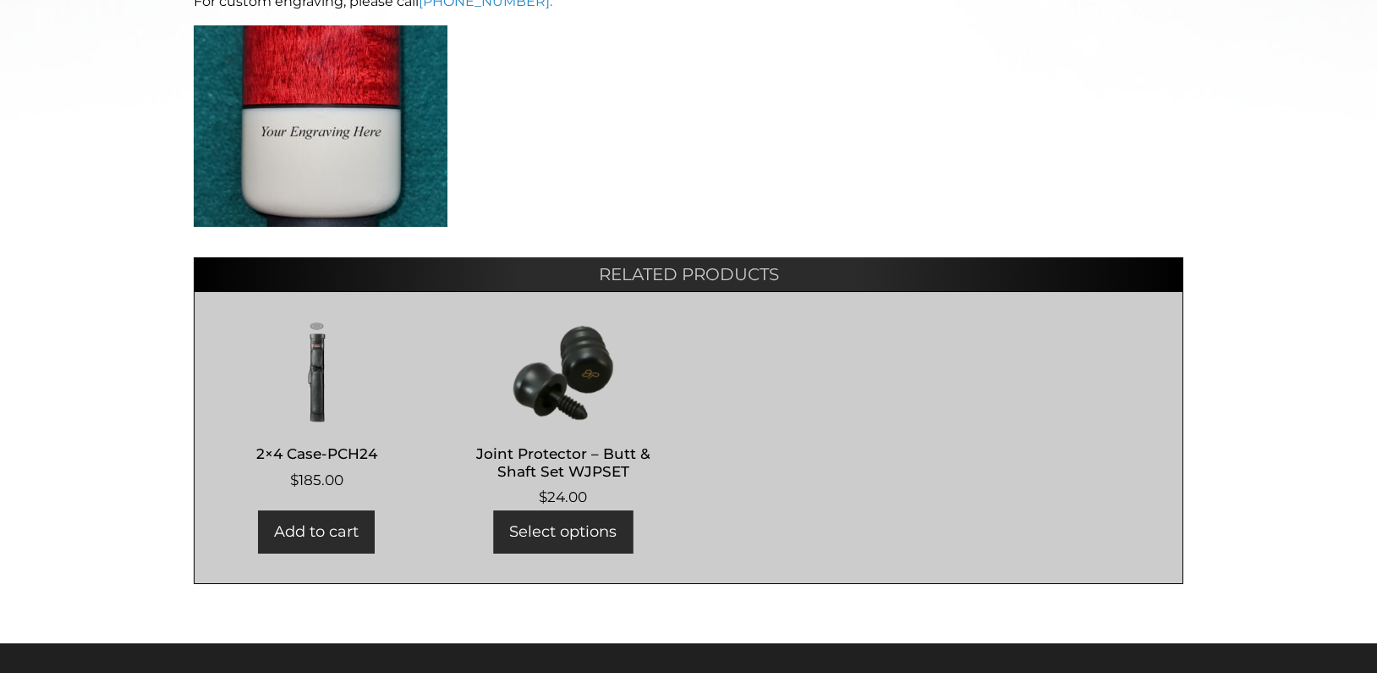
click at [574, 525] on link "Select options" at bounding box center [563, 531] width 140 height 43
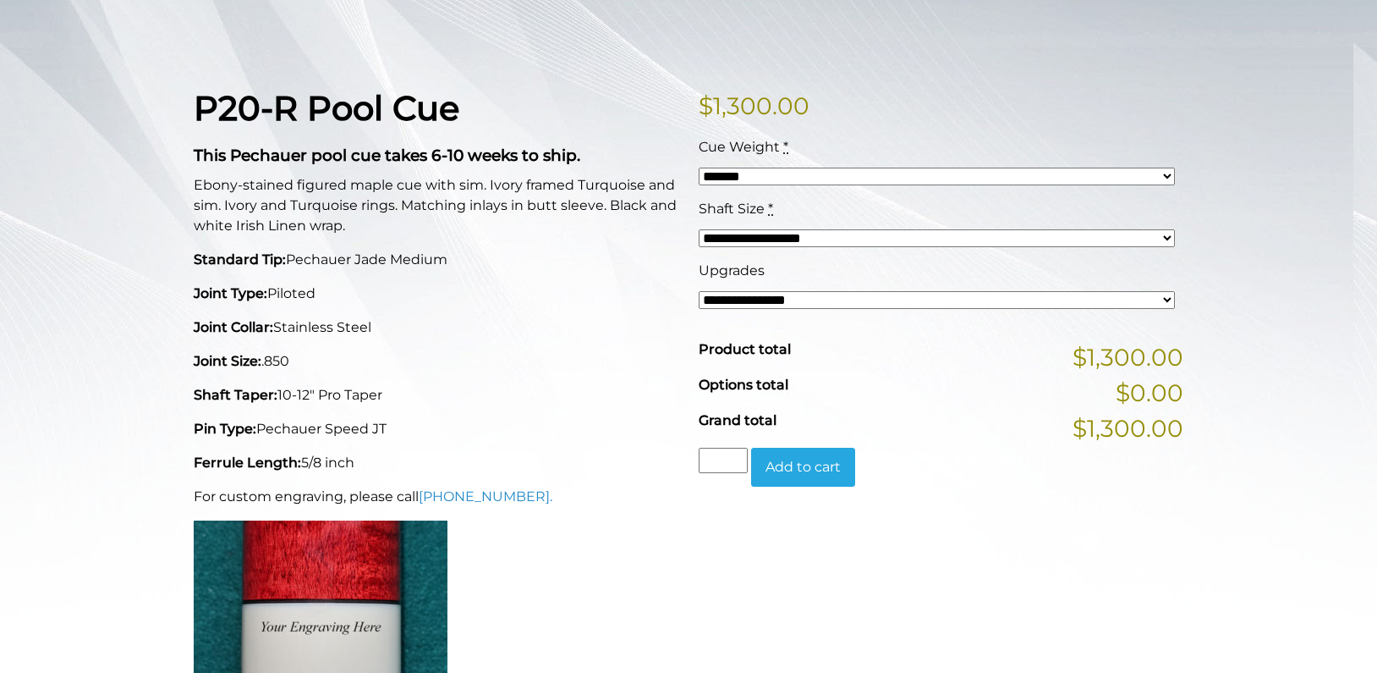
scroll to position [382, 0]
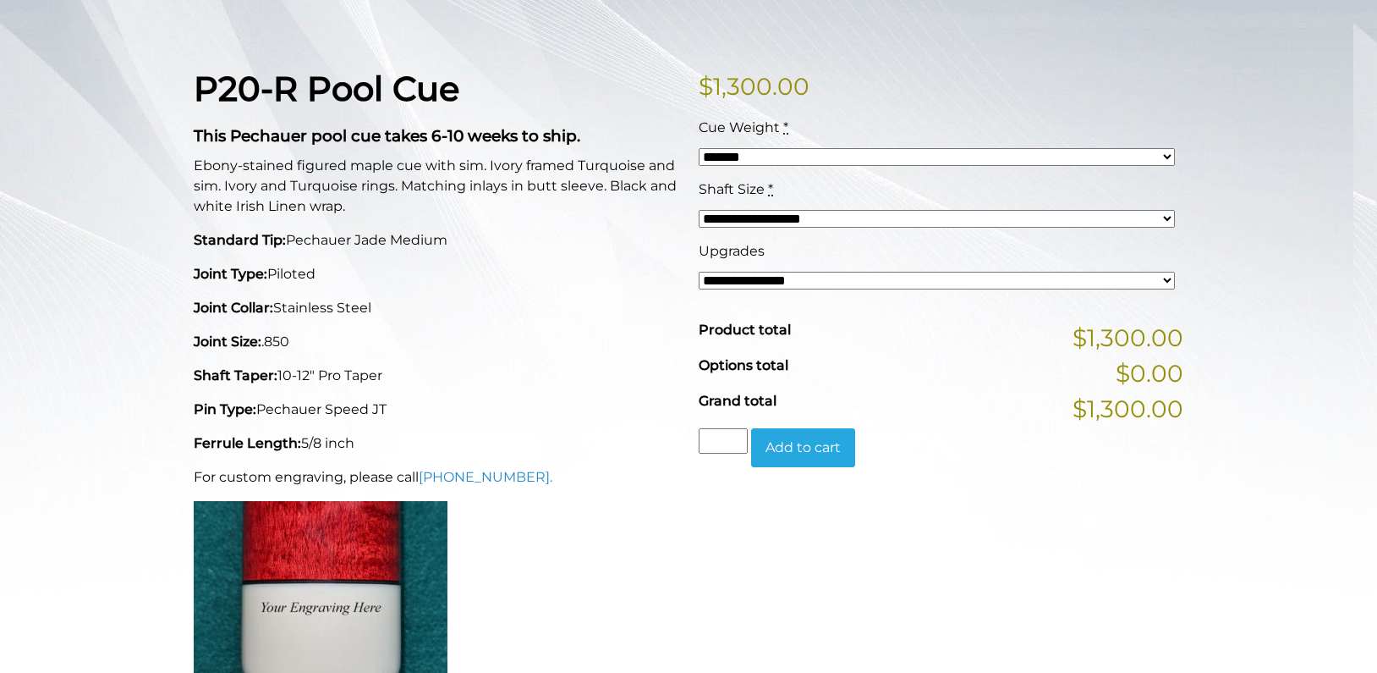
click at [813, 452] on button "Add to cart" at bounding box center [803, 447] width 104 height 39
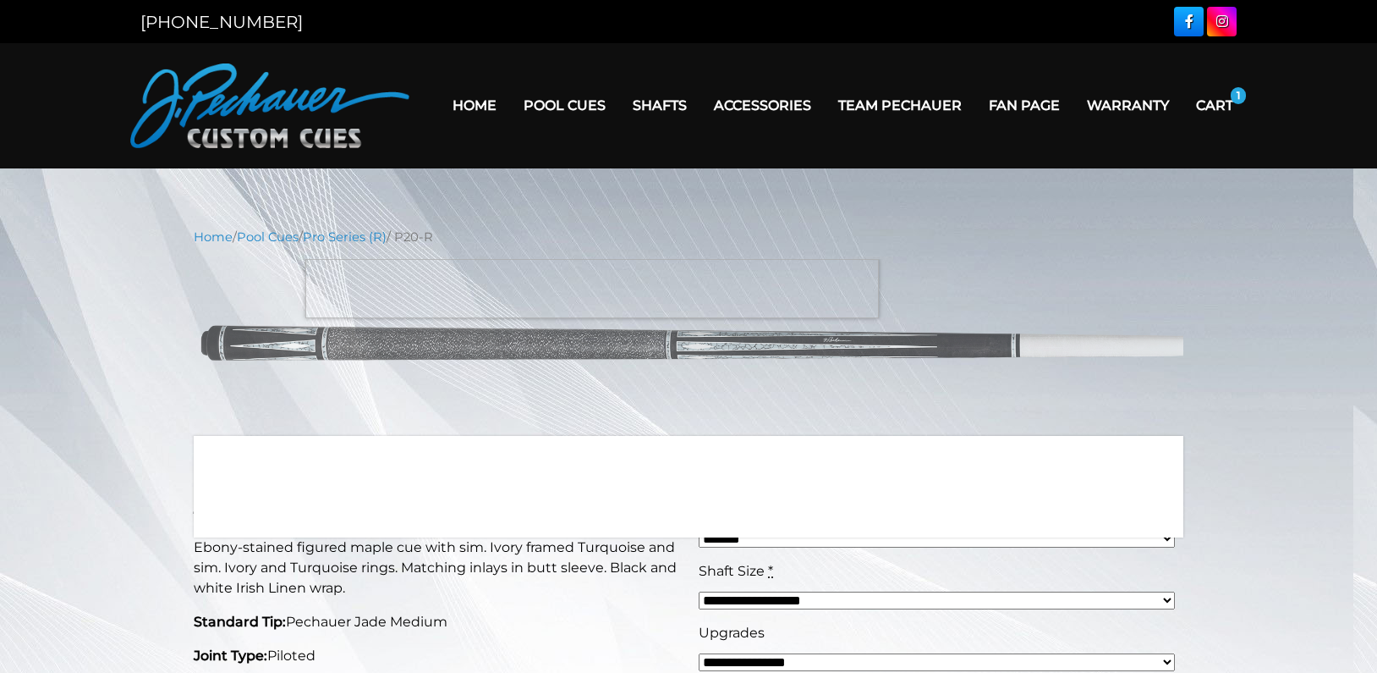
scroll to position [0, 0]
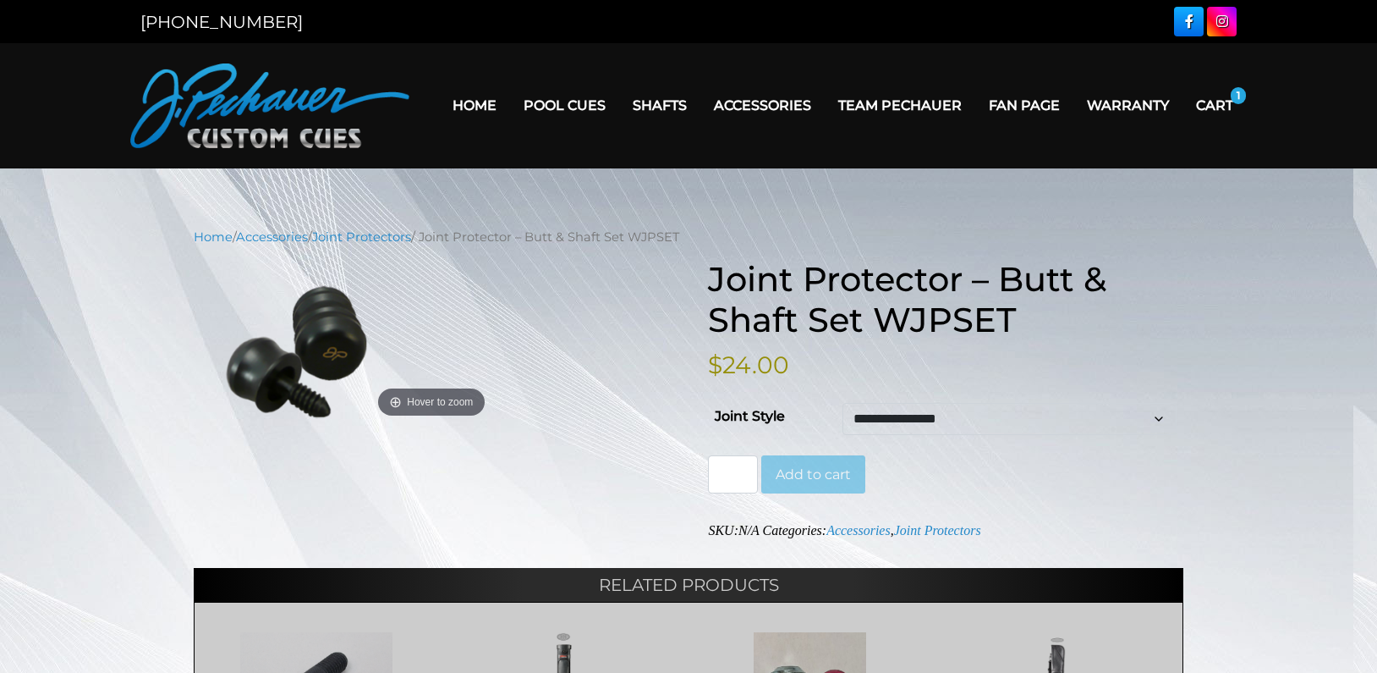
click at [820, 469] on button "Add to cart" at bounding box center [813, 474] width 104 height 39
click at [1232, 106] on link "Cart" at bounding box center [1215, 105] width 64 height 43
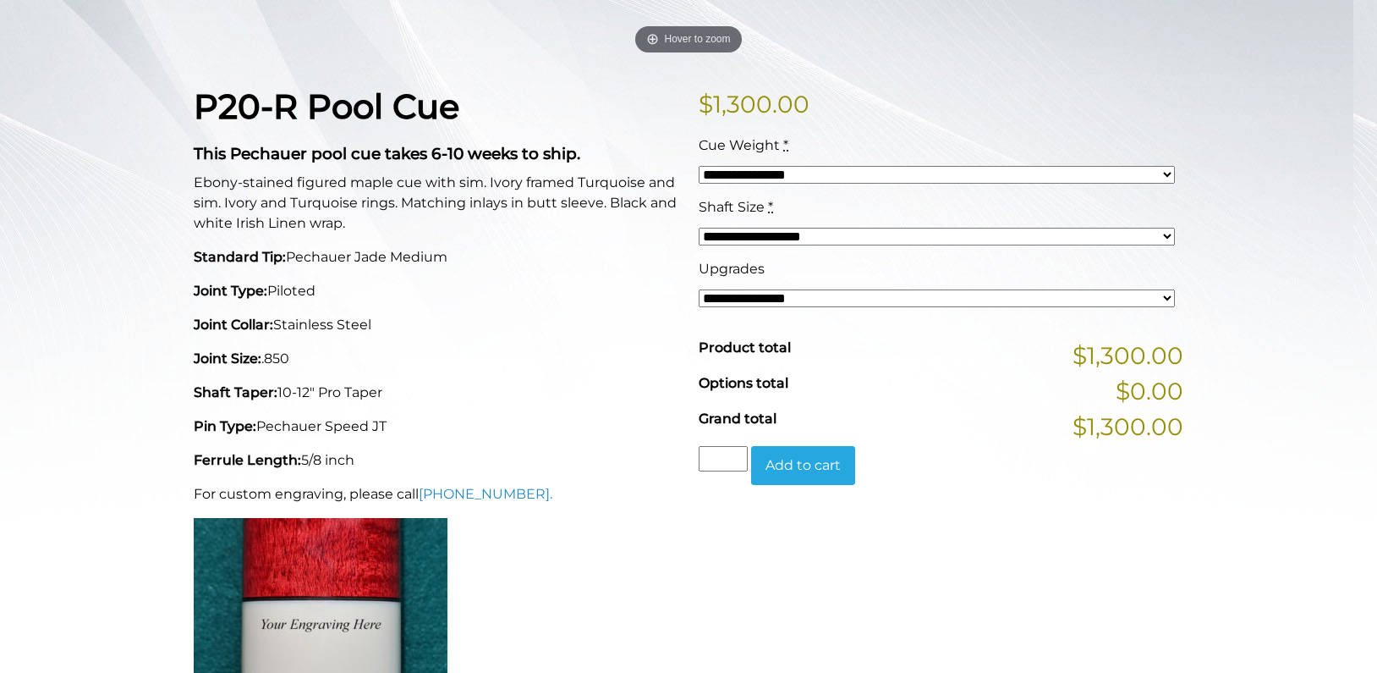
scroll to position [468, 0]
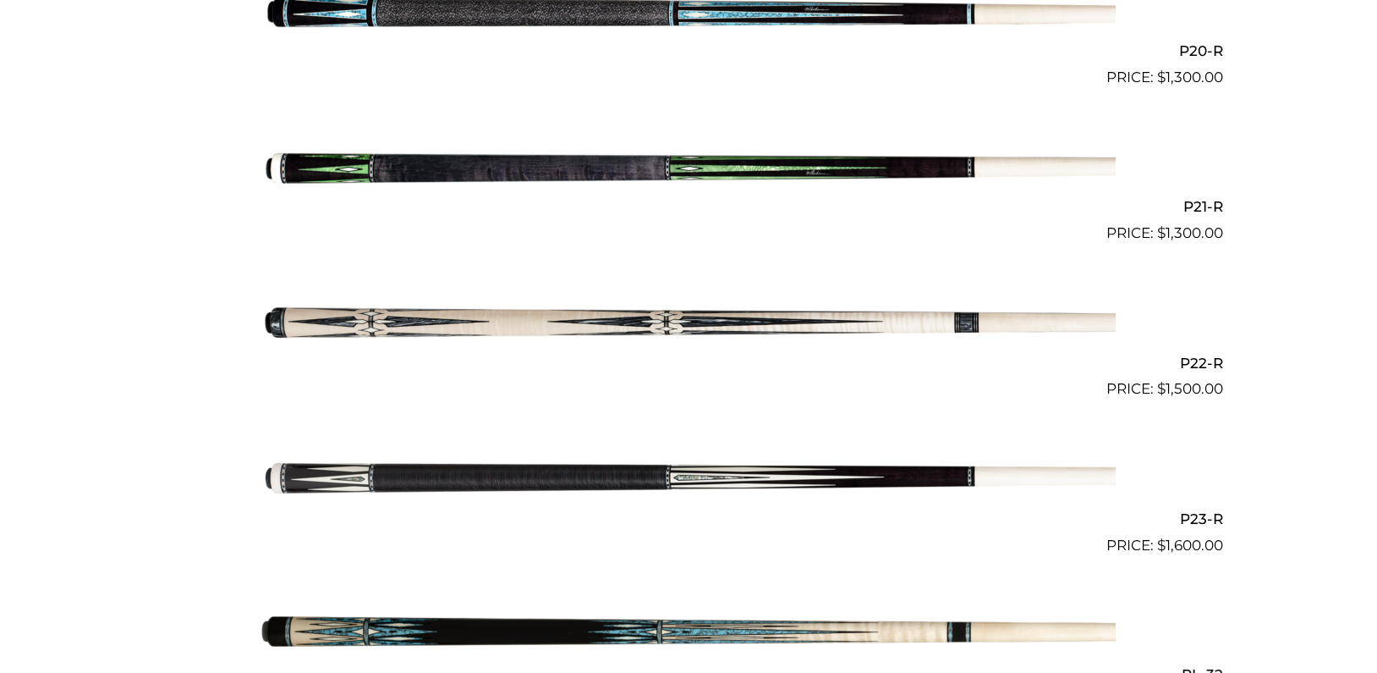
scroll to position [3570, 0]
